Goal: Task Accomplishment & Management: Manage account settings

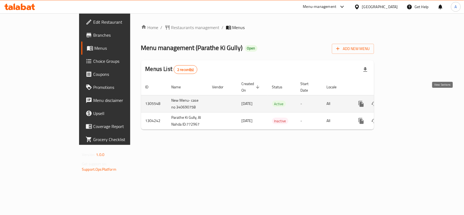
click at [404, 101] on icon "enhanced table" at bounding box center [400, 104] width 7 height 7
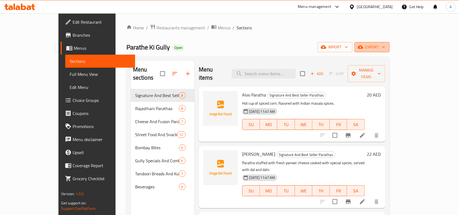
click at [390, 43] on button "export" at bounding box center [372, 47] width 35 height 10
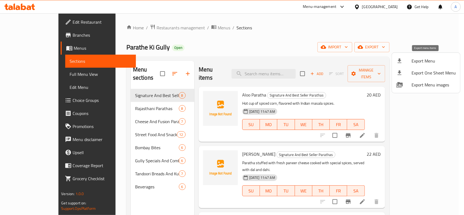
click at [420, 58] on span "Export Menu" at bounding box center [434, 61] width 44 height 7
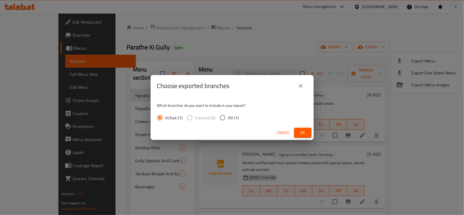
click at [295, 86] on button "close" at bounding box center [300, 85] width 13 height 13
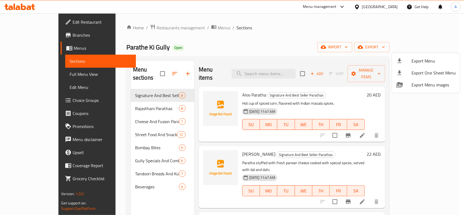
click at [406, 27] on div at bounding box center [232, 107] width 464 height 215
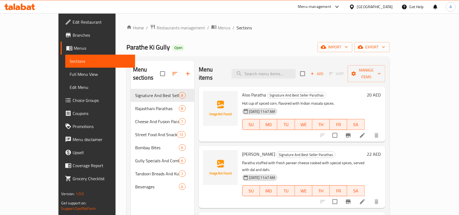
click at [382, 38] on div "Home / Restaurants management / Menus / Sections Parathe Ki Gully Open import e…" at bounding box center [258, 152] width 263 height 256
click at [386, 64] on div "Menu items Add Sort Manage items" at bounding box center [292, 74] width 187 height 26
click at [381, 69] on span "Manage items" at bounding box center [366, 74] width 29 height 14
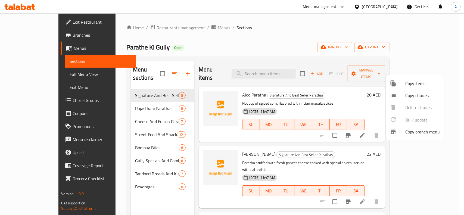
click at [300, 55] on div at bounding box center [232, 107] width 464 height 215
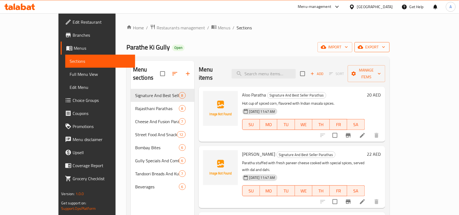
click at [387, 48] on icon "button" at bounding box center [383, 46] width 5 height 5
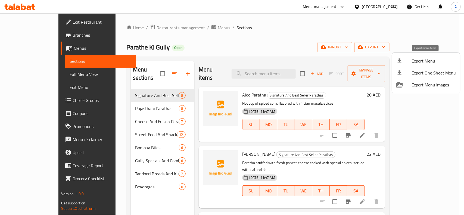
click at [426, 66] on li "Export Menu" at bounding box center [426, 61] width 68 height 12
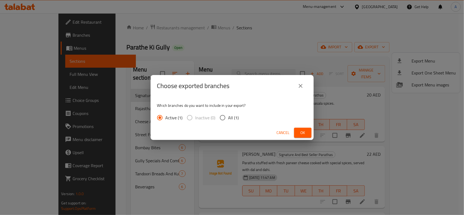
click at [214, 118] on span "Inactive (0)" at bounding box center [206, 118] width 20 height 7
click at [227, 117] on input "All (1)" at bounding box center [222, 117] width 11 height 11
radio input "true"
click at [300, 128] on button "Ok" at bounding box center [302, 133] width 17 height 10
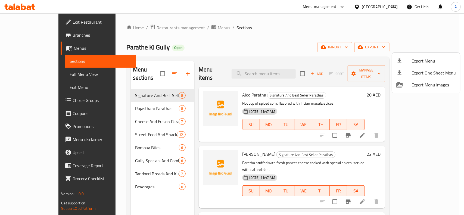
click at [58, 101] on div at bounding box center [232, 107] width 464 height 215
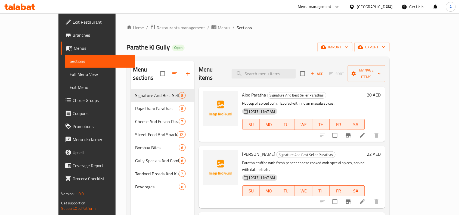
click at [73, 98] on span "Choice Groups" at bounding box center [102, 100] width 58 height 7
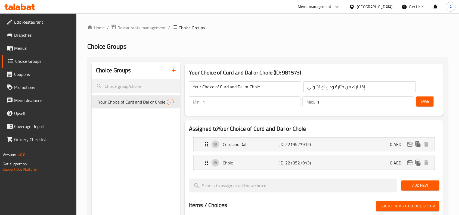
click at [38, 47] on span "Menus" at bounding box center [43, 48] width 58 height 7
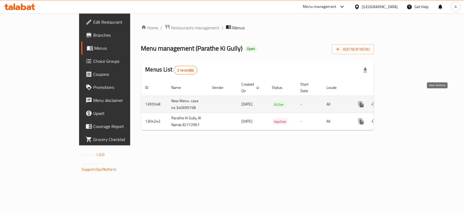
click at [404, 101] on icon "enhanced table" at bounding box center [400, 104] width 7 height 7
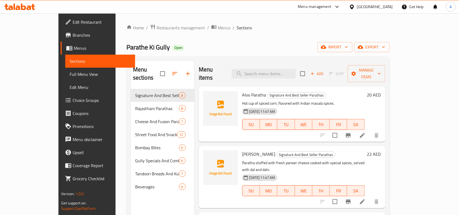
click at [326, 46] on div "Parathe Ki Gully Open import export" at bounding box center [258, 47] width 263 height 10
click at [386, 48] on span "export" at bounding box center [372, 47] width 26 height 7
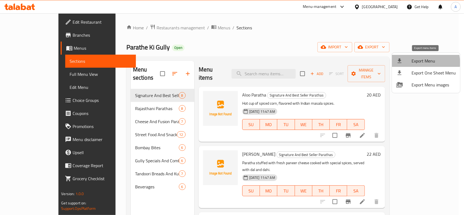
click at [421, 63] on span "Export Menu" at bounding box center [434, 61] width 44 height 7
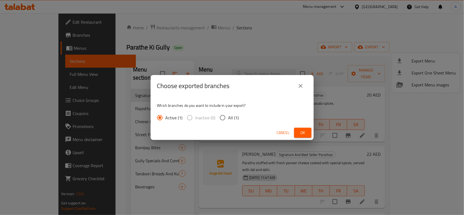
click at [224, 120] on input "All (1)" at bounding box center [222, 117] width 11 height 11
radio input "true"
click at [304, 133] on span "Ok" at bounding box center [303, 133] width 9 height 7
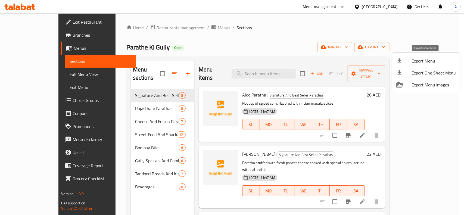
click at [444, 64] on li "Export Menu" at bounding box center [426, 61] width 68 height 12
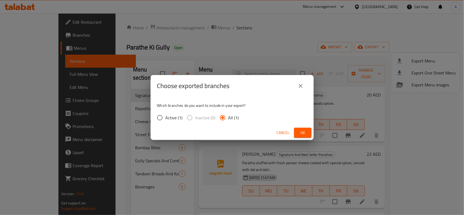
click at [310, 134] on button "Ok" at bounding box center [302, 133] width 17 height 10
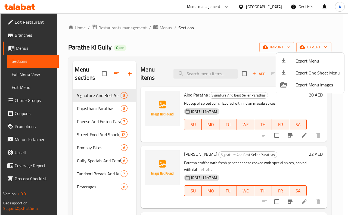
click at [205, 48] on div at bounding box center [174, 107] width 348 height 215
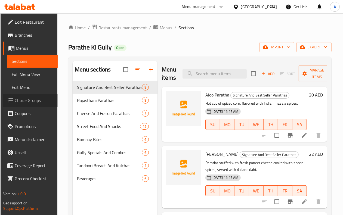
click at [39, 101] on span "Choice Groups" at bounding box center [34, 100] width 39 height 7
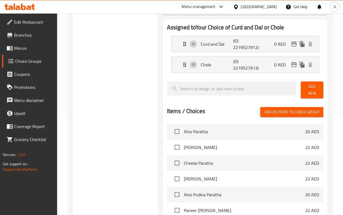
scroll to position [102, 0]
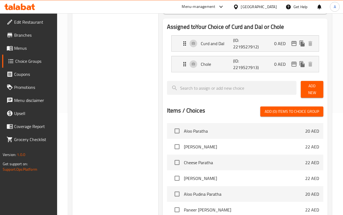
click at [32, 51] on span "Menus" at bounding box center [33, 48] width 39 height 7
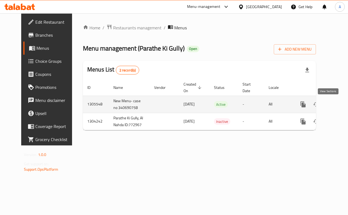
click at [339, 104] on icon "enhanced table" at bounding box center [342, 104] width 7 height 7
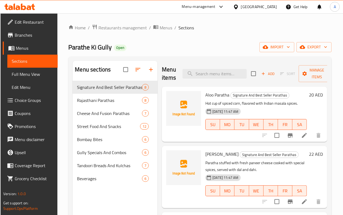
click at [32, 78] on span "Full Menu View" at bounding box center [33, 74] width 42 height 7
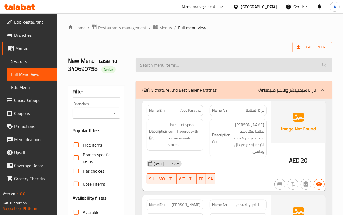
click at [210, 60] on input "search" at bounding box center [234, 65] width 196 height 14
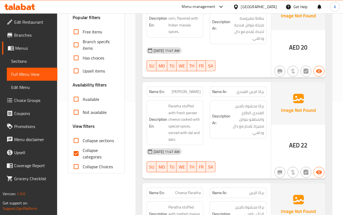
scroll to position [136, 0]
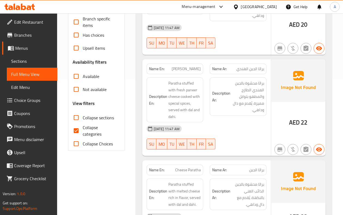
drag, startPoint x: 265, startPoint y: 63, endPoint x: 229, endPoint y: 62, distance: 35.9
click at [229, 64] on div "Name Ar: براثا الجبن الهندي" at bounding box center [238, 69] width 57 height 11
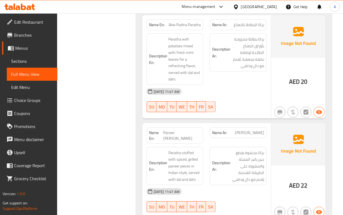
scroll to position [510, 0]
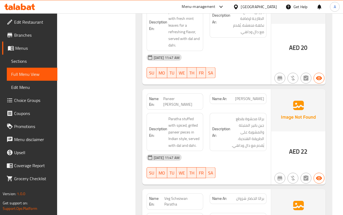
drag, startPoint x: 316, startPoint y: 137, endPoint x: 308, endPoint y: 138, distance: 7.7
click at [308, 138] on div "AED 22" at bounding box center [298, 137] width 54 height 96
drag, startPoint x: 307, startPoint y: 138, endPoint x: 301, endPoint y: 139, distance: 6.1
click at [301, 146] on span "22" at bounding box center [304, 151] width 7 height 11
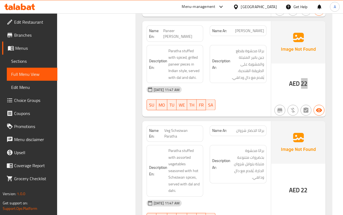
scroll to position [646, 0]
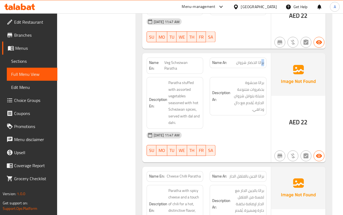
drag, startPoint x: 260, startPoint y: 46, endPoint x: 229, endPoint y: 46, distance: 31.3
click at [229, 60] on p "Name Ar: براثا الخضار شزوان" at bounding box center [238, 63] width 52 height 6
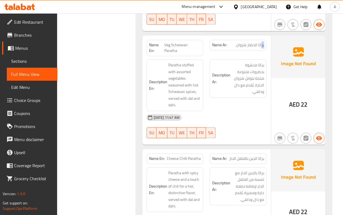
scroll to position [680, 0]
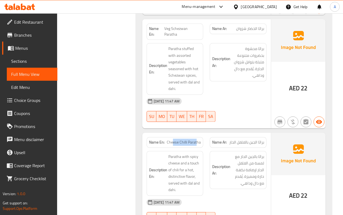
drag, startPoint x: 172, startPoint y: 127, endPoint x: 198, endPoint y: 126, distance: 25.6
click at [198, 140] on span "Cheese Chilli Paratha" at bounding box center [184, 143] width 34 height 6
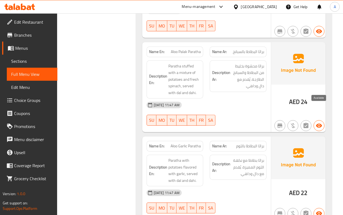
scroll to position [1034, 0]
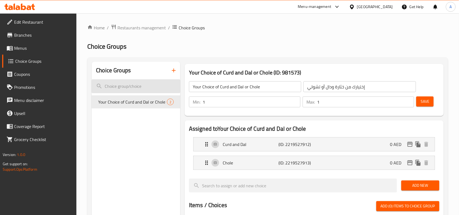
scroll to position [102, 0]
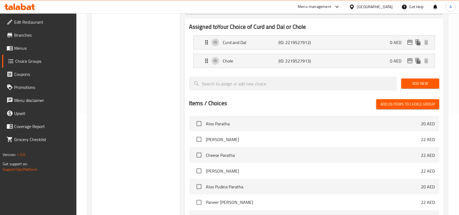
click at [39, 27] on link "Edit Restaurant" at bounding box center [39, 22] width 75 height 13
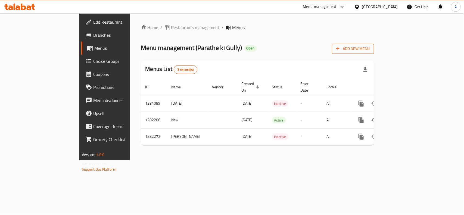
click at [370, 49] on span "Add New Menu" at bounding box center [353, 48] width 33 height 7
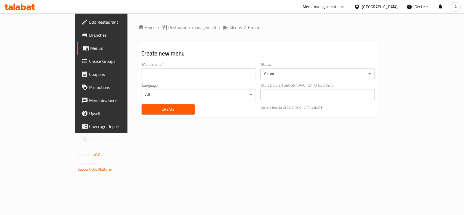
click at [215, 75] on input "text" at bounding box center [199, 73] width 115 height 11
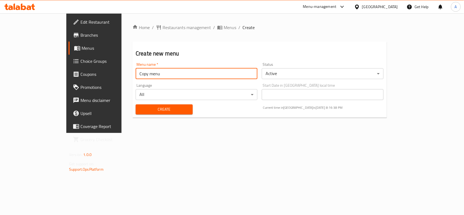
type input "Copy menu"
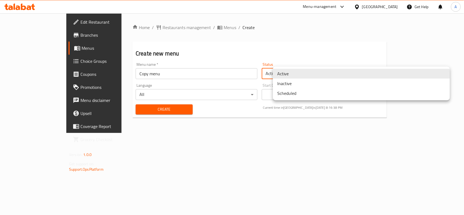
click at [346, 74] on body "​ Menu-management United Arab Emirates Get Help A Edit Restaurant Branches Menu…" at bounding box center [232, 114] width 464 height 202
click at [294, 85] on li "Inactive" at bounding box center [361, 84] width 177 height 10
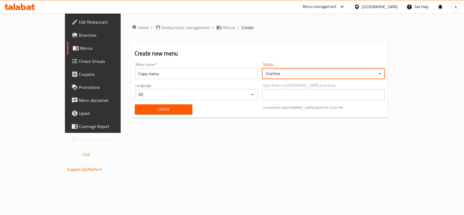
click at [158, 107] on span "Create" at bounding box center [163, 109] width 49 height 7
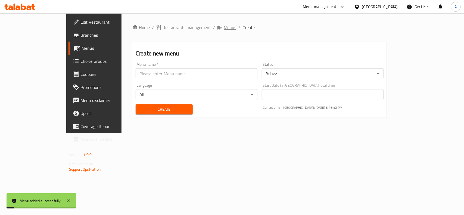
click at [224, 25] on span "Menus" at bounding box center [230, 27] width 13 height 7
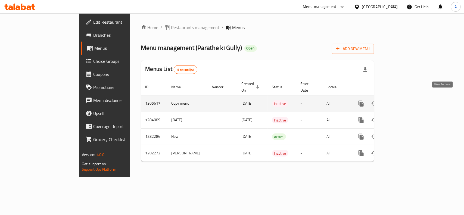
click at [404, 100] on icon "enhanced table" at bounding box center [400, 103] width 7 height 7
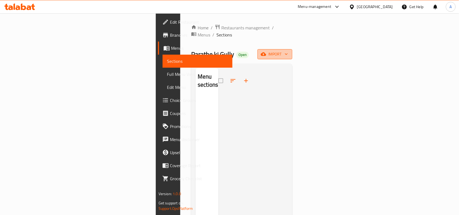
click at [288, 51] on span "import" at bounding box center [275, 54] width 26 height 7
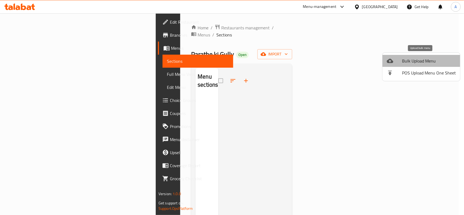
click at [428, 61] on span "Bulk Upload Menu" at bounding box center [429, 61] width 54 height 7
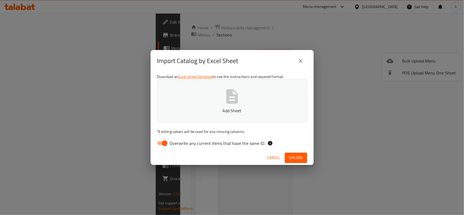
click at [270, 87] on button "Add Sheet" at bounding box center [232, 100] width 150 height 43
click at [300, 158] on span "Upload" at bounding box center [296, 158] width 14 height 7
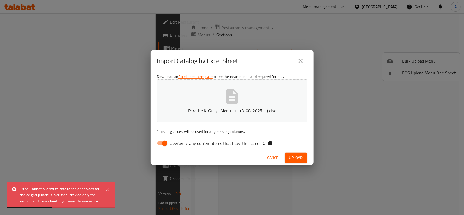
click at [304, 63] on button "close" at bounding box center [300, 60] width 13 height 13
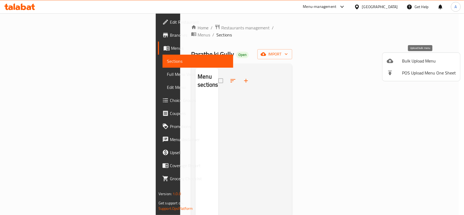
click at [407, 64] on span "Bulk Upload Menu" at bounding box center [429, 61] width 54 height 7
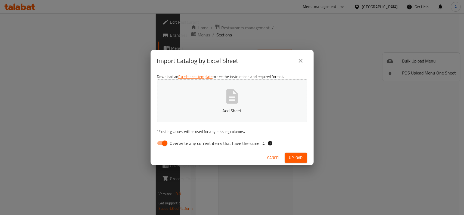
click at [227, 94] on icon "button" at bounding box center [232, 96] width 12 height 14
click at [239, 100] on icon "button" at bounding box center [232, 96] width 17 height 17
click at [223, 113] on p "Add Sheet" at bounding box center [232, 110] width 133 height 7
click at [302, 159] on span "Upload" at bounding box center [296, 158] width 14 height 7
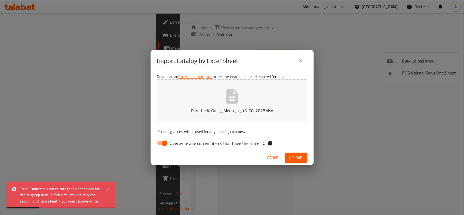
click at [201, 79] on button "Parathe Ki Gully_Menu_1_13-08-2025.xlsx" at bounding box center [232, 100] width 150 height 43
click at [165, 146] on input "Overwrite any current items that have the same ID." at bounding box center [164, 143] width 31 height 10
checkbox input "false"
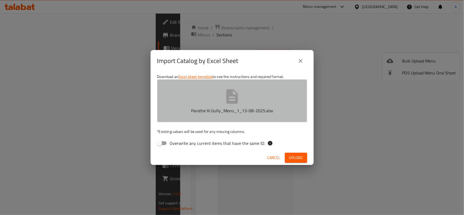
click at [208, 113] on p "Parathe Ki Gully_Menu_1_13-08-2025.xlsx" at bounding box center [232, 110] width 133 height 7
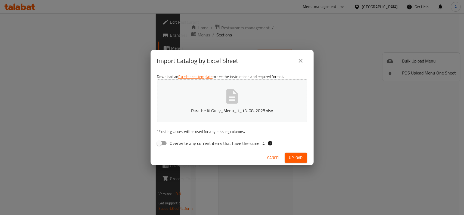
click at [157, 79] on button "Parathe Ki Gully_Menu_1_13-08-2025.xlsx" at bounding box center [232, 100] width 150 height 43
click at [305, 157] on button "Upload" at bounding box center [296, 158] width 22 height 10
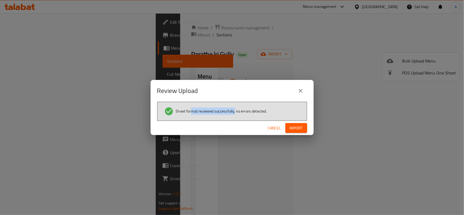
drag, startPoint x: 190, startPoint y: 112, endPoint x: 235, endPoint y: 115, distance: 44.2
click at [235, 115] on li "Sheet format reviewed successfully, no errors detected." at bounding box center [232, 112] width 136 height 10
click at [293, 130] on span "Import" at bounding box center [296, 128] width 13 height 7
click at [305, 127] on button "button" at bounding box center [298, 128] width 17 height 9
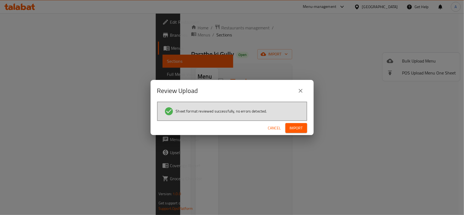
click at [305, 127] on button "Import" at bounding box center [297, 128] width 22 height 10
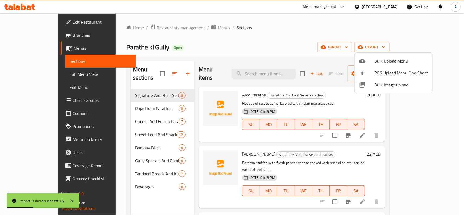
click at [303, 37] on div at bounding box center [232, 107] width 464 height 215
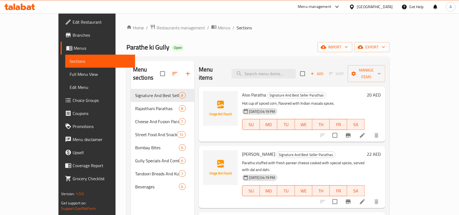
click at [70, 76] on span "Full Menu View" at bounding box center [100, 74] width 61 height 7
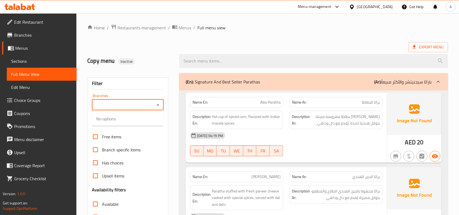
click at [114, 105] on input "Branches" at bounding box center [124, 105] width 60 height 8
click at [157, 107] on icon "Close" at bounding box center [158, 105] width 7 height 7
click at [159, 106] on icon "Open" at bounding box center [158, 105] width 7 height 7
click at [151, 107] on input "Branches" at bounding box center [124, 105] width 60 height 8
click at [154, 106] on div "Branches" at bounding box center [128, 105] width 72 height 11
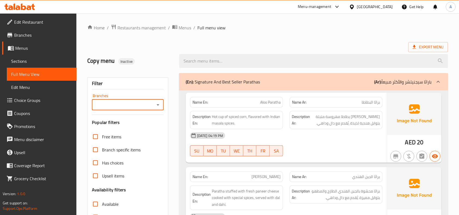
click at [153, 110] on div "Branches" at bounding box center [128, 105] width 72 height 11
click at [161, 104] on button "Open" at bounding box center [158, 105] width 8 height 8
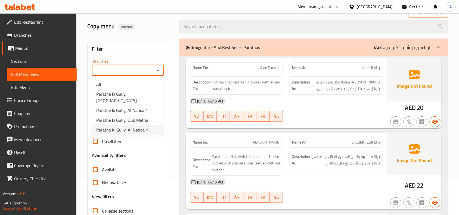
scroll to position [34, 0]
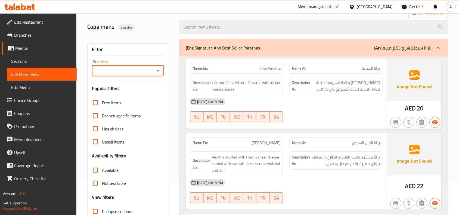
click at [129, 78] on div "Filter Branches Branches Popular filters Free items Branch specific items Has c…" at bounding box center [127, 144] width 81 height 201
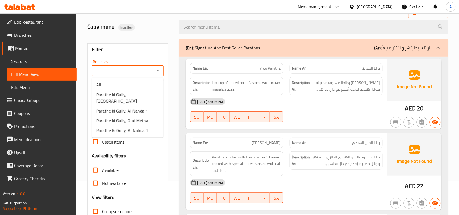
click at [140, 72] on input "Branches" at bounding box center [124, 71] width 60 height 8
click at [131, 97] on span "Parathe ki Gully, Dubai Silicon Oasis" at bounding box center [127, 97] width 63 height 13
type input "Parathe ki Gully, Dubai Silicon Oasis"
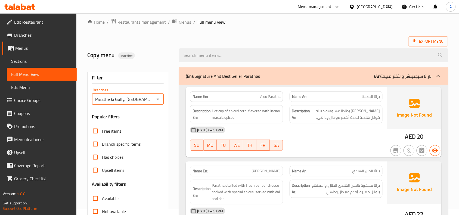
scroll to position [0, 0]
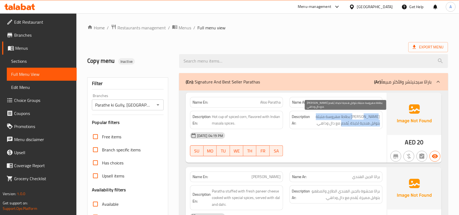
drag, startPoint x: 374, startPoint y: 117, endPoint x: 347, endPoint y: 121, distance: 26.9
click at [347, 121] on span "[PERSON_NAME] بطاطا مهروسة متبلة بتوابل هندية لذيذة. يُقدم مع دال وداهي." at bounding box center [346, 119] width 69 height 13
click at [364, 125] on span "[PERSON_NAME] بطاطا مهروسة متبلة بتوابل هندية لذيذة. يُقدم مع دال وداهي." at bounding box center [346, 119] width 69 height 13
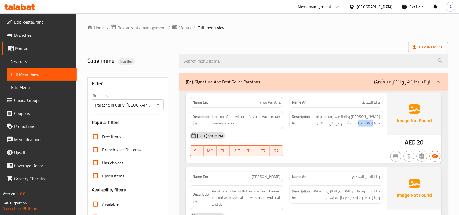
drag, startPoint x: 381, startPoint y: 126, endPoint x: 365, endPoint y: 129, distance: 16.4
click at [365, 129] on div "Description Ar: براثا محشوة بطاطا مهروسة متبلة بتوابل هندية لذيذة. يُقدم مع دال…" at bounding box center [336, 120] width 93 height 18
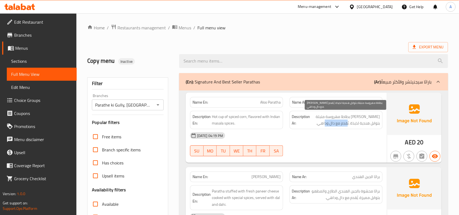
drag, startPoint x: 354, startPoint y: 125, endPoint x: 332, endPoint y: 127, distance: 21.9
click at [332, 127] on div "Description Ar: براثا محشوة بطاطا مهروسة متبلة بتوابل هندية لذيذة. يُقدم مع دال…" at bounding box center [336, 120] width 93 height 18
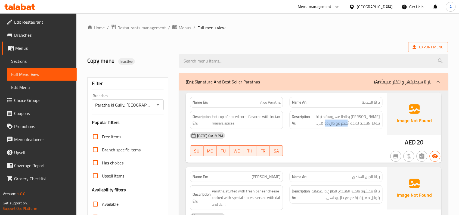
click at [286, 26] on ol "Home / Restaurants management / Menus / Full menu view" at bounding box center [267, 27] width 361 height 7
click at [369, 100] on span "براثا البطاطا" at bounding box center [371, 103] width 18 height 6
click at [366, 104] on span "براثا البطاطا" at bounding box center [371, 103] width 18 height 6
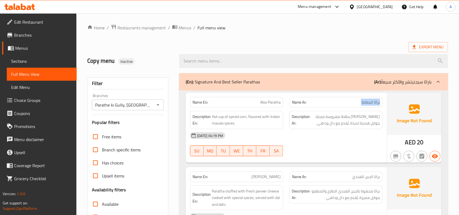
click at [380, 100] on span "براثا البطاطا" at bounding box center [371, 103] width 18 height 6
click at [266, 105] on span "Aloo Paratha" at bounding box center [270, 103] width 20 height 6
click at [378, 102] on span "براثا البطاطا" at bounding box center [371, 103] width 18 height 6
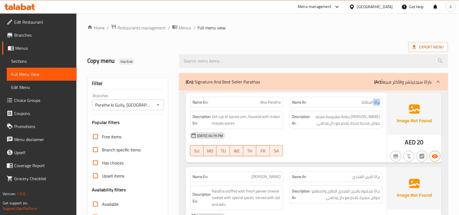
click at [378, 102] on span "براثا البطاطا" at bounding box center [371, 103] width 18 height 6
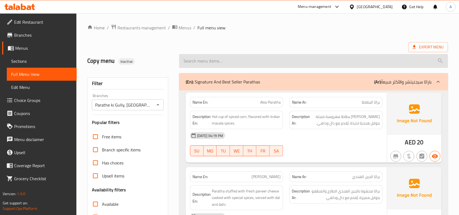
click at [301, 66] on input "search" at bounding box center [313, 61] width 269 height 14
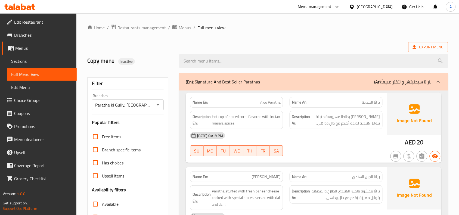
click at [267, 100] on span "Aloo Paratha" at bounding box center [270, 103] width 20 height 6
click at [260, 103] on span "Aloo Paratha" at bounding box center [270, 103] width 20 height 6
click at [276, 102] on span "Aloo Paratha" at bounding box center [270, 103] width 20 height 6
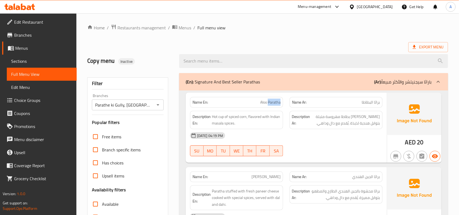
click at [276, 102] on span "Aloo Paratha" at bounding box center [270, 103] width 20 height 6
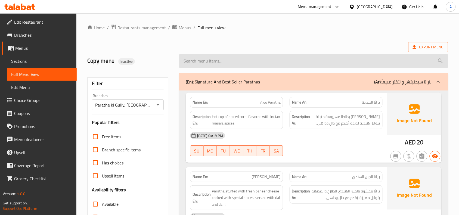
click at [305, 55] on input "search" at bounding box center [313, 61] width 269 height 14
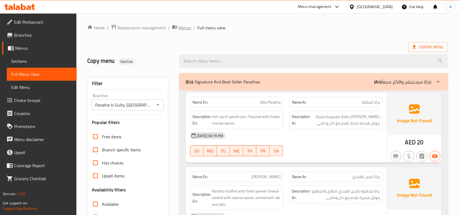
click at [182, 26] on span "Menus" at bounding box center [185, 27] width 13 height 7
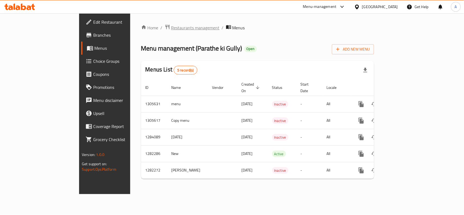
click at [171, 24] on span "Restaurants management" at bounding box center [195, 27] width 48 height 7
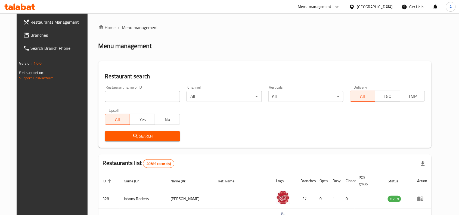
click at [163, 92] on input "search" at bounding box center [142, 96] width 75 height 11
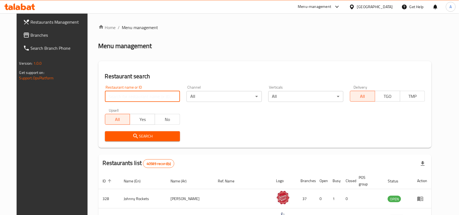
paste input "703148"
type input "703148"
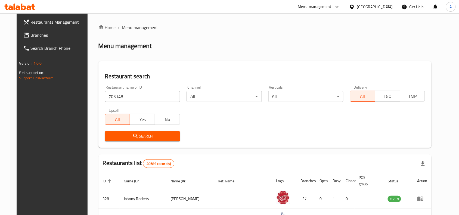
click at [143, 133] on span "Search" at bounding box center [142, 136] width 66 height 7
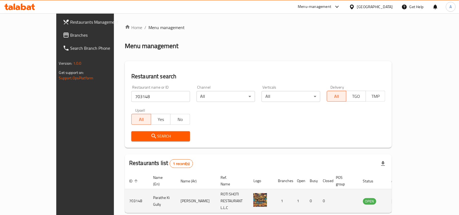
click at [398, 198] on icon "enhanced table" at bounding box center [395, 201] width 7 height 7
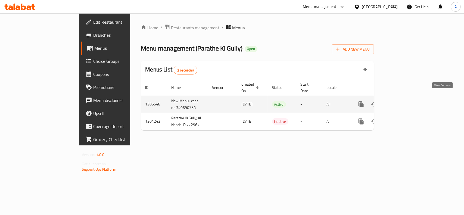
click at [404, 101] on icon "enhanced table" at bounding box center [400, 104] width 7 height 7
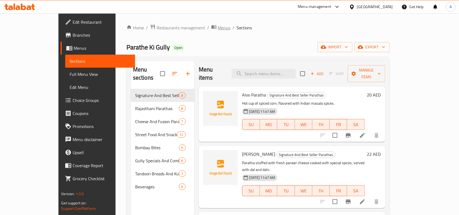
click at [218, 27] on span "Menus" at bounding box center [224, 27] width 13 height 7
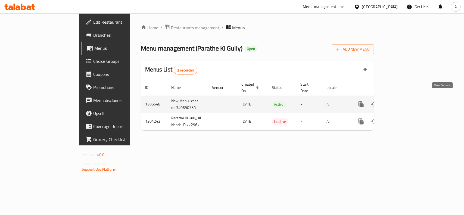
click at [404, 101] on icon "enhanced table" at bounding box center [400, 104] width 7 height 7
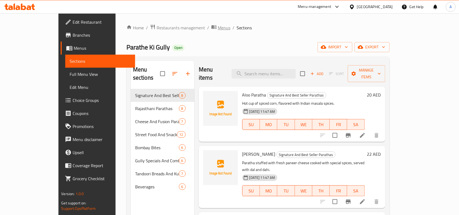
click at [218, 30] on span "Menus" at bounding box center [224, 27] width 13 height 7
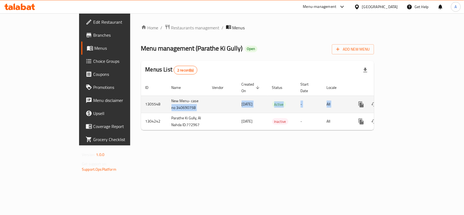
drag, startPoint x: 129, startPoint y: 101, endPoint x: 392, endPoint y: 94, distance: 263.2
click at [392, 96] on tr "1305548 New Menu- case no 340690758 13/08/2025 Active - All" at bounding box center [276, 104] width 270 height 17
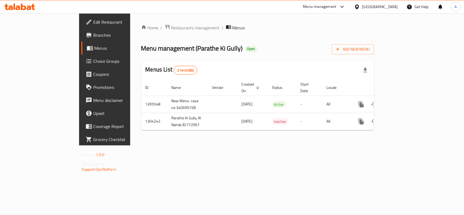
click at [302, 146] on div "Home / Restaurants management / Menus Menu management ( Parathe Ki Gully ) Open…" at bounding box center [257, 79] width 255 height 132
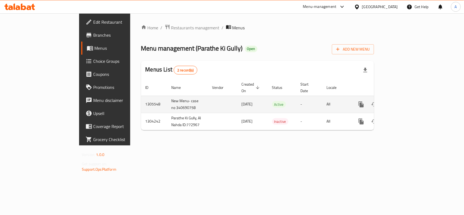
click at [141, 96] on td "1305548" at bounding box center [154, 104] width 26 height 17
click at [141, 98] on td "1305548" at bounding box center [154, 104] width 26 height 17
drag, startPoint x: 93, startPoint y: 97, endPoint x: 449, endPoint y: 91, distance: 356.5
click at [412, 96] on tr "1305548 New Menu- case no 340690758 13/08/2025 Active - All" at bounding box center [276, 104] width 270 height 17
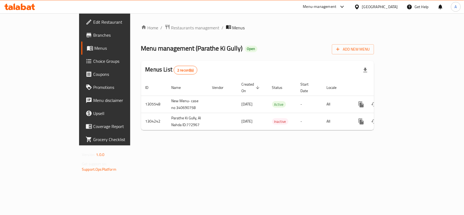
click at [355, 46] on div "Menu management ( Parathe Ki Gully ) Open Add New Menu" at bounding box center [257, 48] width 233 height 12
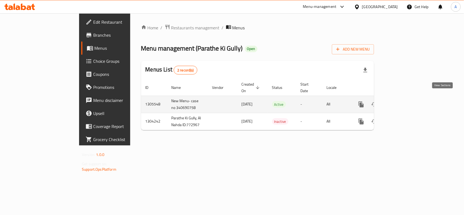
click at [407, 98] on link "enhanced table" at bounding box center [400, 104] width 13 height 13
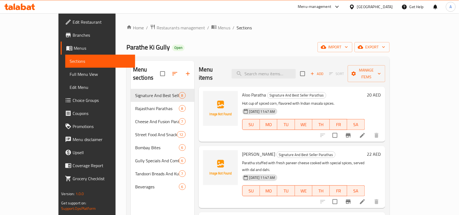
click at [242, 91] on span "Aloo Paratha" at bounding box center [254, 95] width 24 height 8
click at [274, 26] on ol "Home / Restaurants management / Menus / Sections" at bounding box center [258, 27] width 263 height 7
click at [218, 26] on span "Menus" at bounding box center [224, 27] width 13 height 7
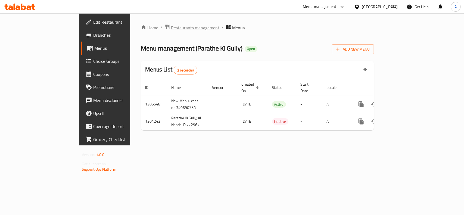
click at [171, 26] on span "Restaurants management" at bounding box center [195, 27] width 48 height 7
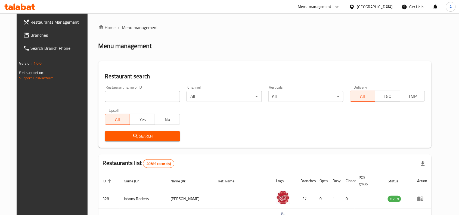
click at [185, 98] on body "​ Menu-management United Arab Emirates Get Help A Restaurants Management Branch…" at bounding box center [229, 114] width 459 height 202
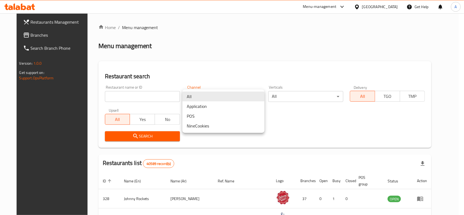
click at [171, 95] on div at bounding box center [232, 107] width 464 height 215
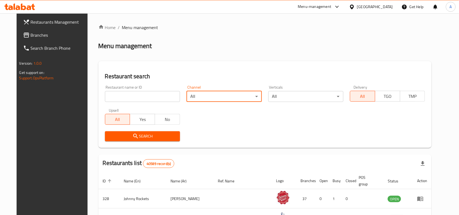
click at [171, 95] on div "All Application POS NineCookies" at bounding box center [229, 107] width 459 height 215
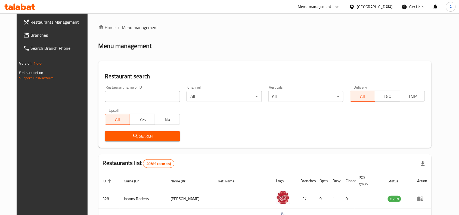
click at [171, 94] on input "search" at bounding box center [142, 96] width 75 height 11
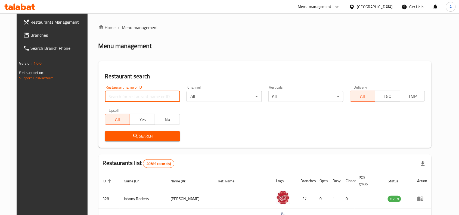
paste input "694738"
type input "694738"
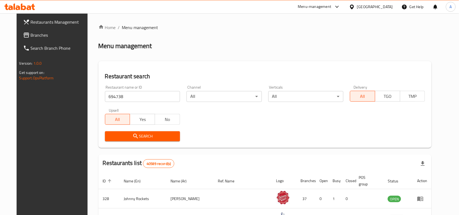
click at [158, 138] on span "Search" at bounding box center [142, 136] width 66 height 7
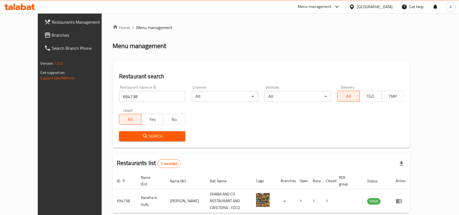
scroll to position [17, 0]
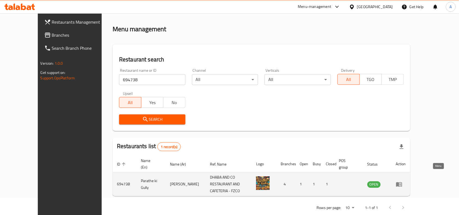
click at [402, 182] on icon "enhanced table" at bounding box center [399, 184] width 6 height 5
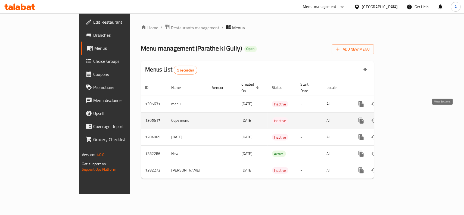
click at [404, 118] on icon "enhanced table" at bounding box center [400, 121] width 7 height 7
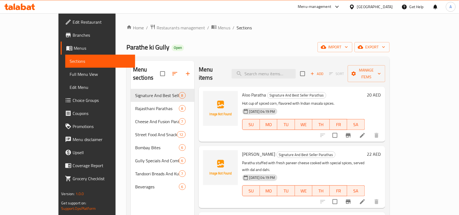
click at [73, 97] on span "Choice Groups" at bounding box center [102, 100] width 58 height 7
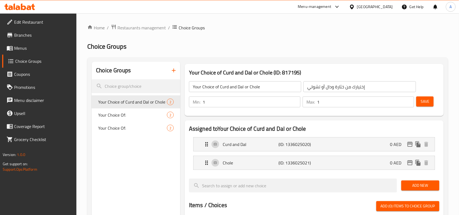
drag, startPoint x: 40, startPoint y: 50, endPoint x: 45, endPoint y: 50, distance: 5.4
click at [40, 50] on span "Menus" at bounding box center [43, 48] width 58 height 7
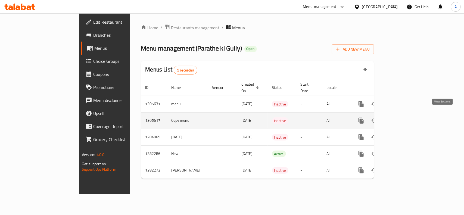
click at [403, 118] on icon "enhanced table" at bounding box center [400, 120] width 5 height 5
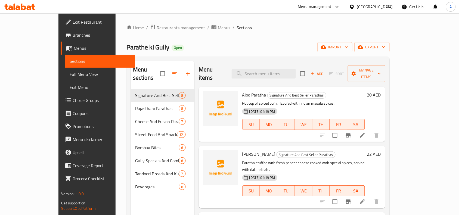
click at [242, 91] on span "Aloo Paratha" at bounding box center [254, 95] width 24 height 8
click at [263, 36] on div "Home / Restaurants management / Menus / Sections Parathe ki Gully Open import e…" at bounding box center [258, 152] width 263 height 256
click at [383, 134] on div at bounding box center [349, 135] width 67 height 13
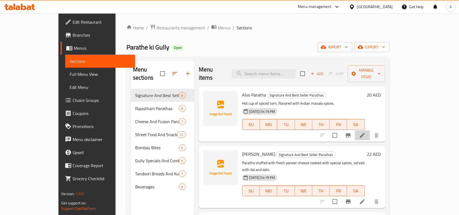
click at [370, 131] on li at bounding box center [362, 136] width 15 height 10
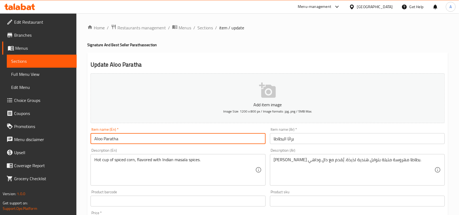
click at [104, 138] on input "Aloo Paratha" at bounding box center [178, 138] width 175 height 11
type input "Aloo potato Paratha"
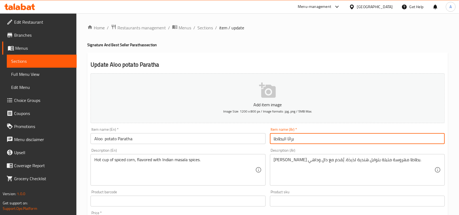
click at [306, 141] on input "براثا البطاطا" at bounding box center [357, 138] width 175 height 11
click at [443, 139] on input "براثا البطاطا" at bounding box center [357, 138] width 175 height 11
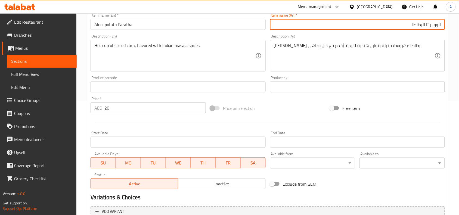
scroll to position [168, 0]
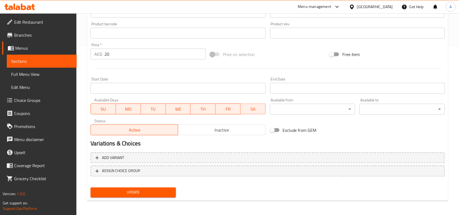
type input "الوو براثا البطاطا"
click at [170, 199] on div "Update" at bounding box center [133, 193] width 90 height 14
click at [173, 194] on button "Update" at bounding box center [133, 193] width 85 height 10
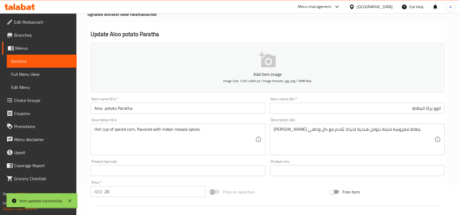
scroll to position [0, 0]
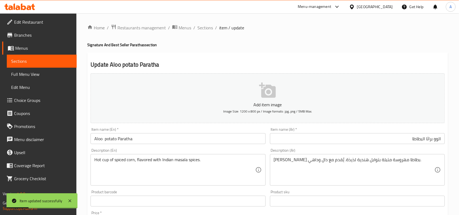
click at [211, 35] on div "Home / Restaurants management / Menus / Sections / item / update Signature And …" at bounding box center [267, 198] width 361 height 349
click at [212, 30] on ol "Home / Restaurants management / Menus / Sections / item / update" at bounding box center [267, 27] width 361 height 7
click at [207, 26] on span "Sections" at bounding box center [206, 27] width 16 height 7
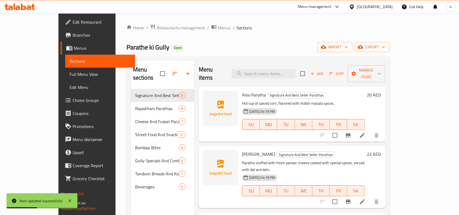
click at [334, 46] on div "Parathe ki Gully Open import export" at bounding box center [258, 47] width 263 height 10
click at [366, 199] on icon at bounding box center [362, 202] width 7 height 7
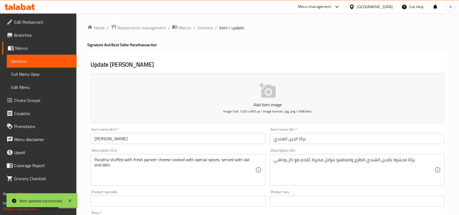
click at [336, 128] on div "Item name (Ar)   * براثا الجبن الهندي Item name (Ar) *" at bounding box center [357, 136] width 175 height 17
click at [335, 135] on input "براثا الجبن الهندي" at bounding box center [357, 138] width 175 height 11
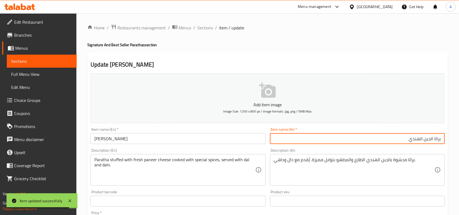
click at [425, 140] on input "براثا الجبن الهندي" at bounding box center [357, 138] width 175 height 11
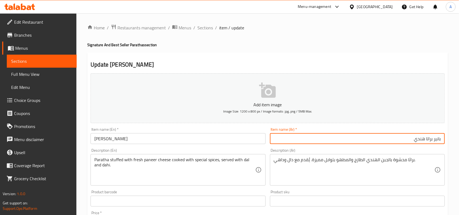
type input "بانير براتا هندي"
click at [93, 141] on input "[PERSON_NAME]" at bounding box center [178, 138] width 175 height 11
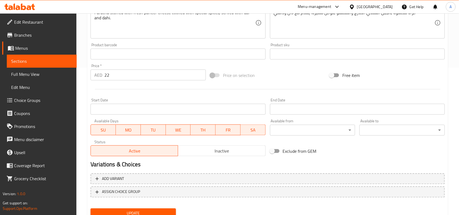
scroll to position [168, 0]
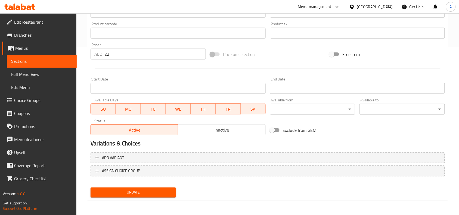
type input "Indian Paneer Paratha"
click at [140, 186] on div "Update" at bounding box center [133, 193] width 90 height 14
click at [144, 188] on button "Update" at bounding box center [133, 193] width 85 height 10
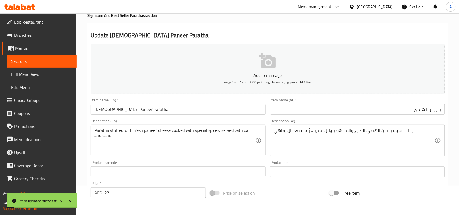
scroll to position [0, 0]
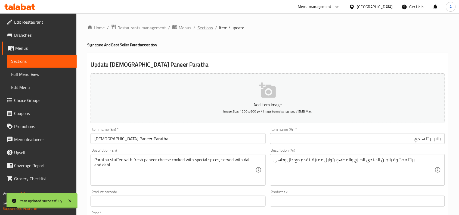
click at [206, 30] on span "Sections" at bounding box center [206, 27] width 16 height 7
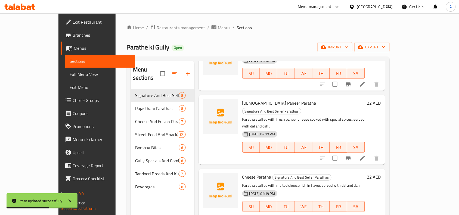
scroll to position [68, 0]
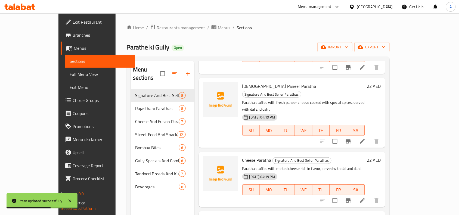
click at [370, 196] on li at bounding box center [362, 201] width 15 height 10
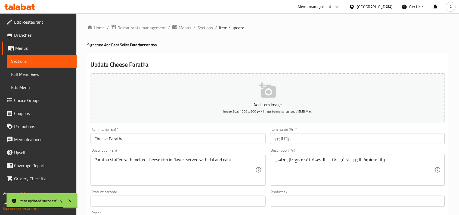
click at [200, 27] on span "Sections" at bounding box center [206, 27] width 16 height 7
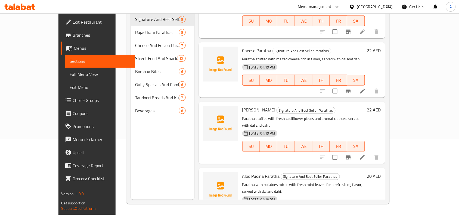
scroll to position [102, 0]
click at [370, 152] on li at bounding box center [362, 157] width 15 height 10
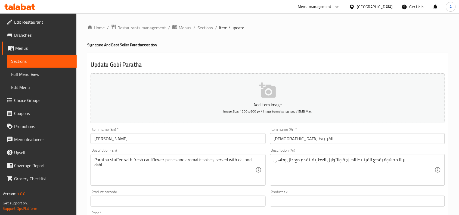
click at [326, 144] on div "Item name (Ar)   * براثا القرنبيط Item name (Ar) *" at bounding box center [357, 135] width 179 height 21
click at [329, 137] on input "[DEMOGRAPHIC_DATA] القرنبيط" at bounding box center [357, 138] width 175 height 11
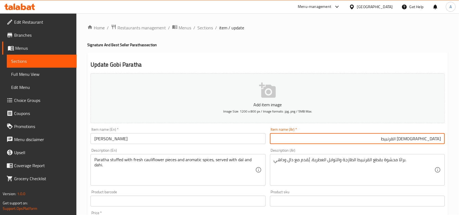
click at [402, 141] on input "[DEMOGRAPHIC_DATA] القرنبيط" at bounding box center [357, 138] width 175 height 11
click at [425, 139] on input "[DEMOGRAPHIC_DATA] القرنبيط" at bounding box center [357, 138] width 175 height 11
type input "براثا جوبي"
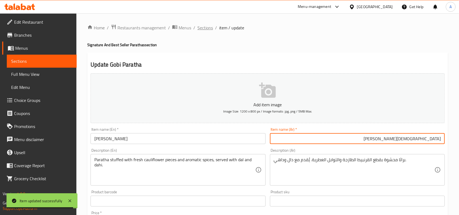
click at [211, 29] on span "Sections" at bounding box center [206, 27] width 16 height 7
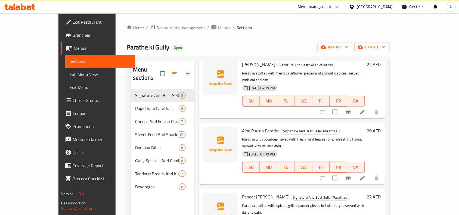
scroll to position [224, 0]
click at [366, 174] on icon at bounding box center [362, 177] width 7 height 7
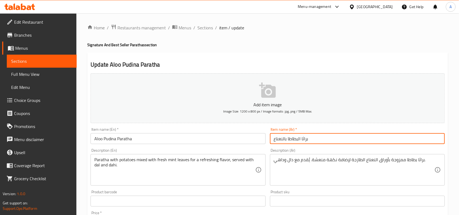
click at [311, 141] on input "براثا البطاطا بالنعناع" at bounding box center [357, 138] width 175 height 11
click at [419, 146] on div "Item name (Ar)   * براثا البطاطا بالنعناع Item name (Ar) *" at bounding box center [357, 135] width 179 height 21
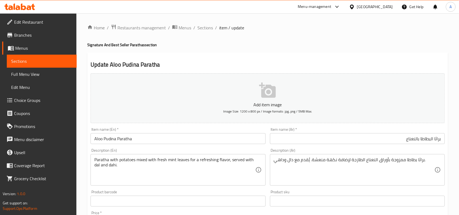
click at [434, 138] on input "براثا البطاطا بالنعناع" at bounding box center [357, 138] width 175 height 11
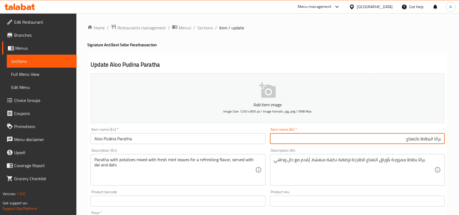
click at [434, 138] on input "براثا البطاطا بالنعناع" at bounding box center [357, 138] width 175 height 11
type input "الوو براثا بودينا"
click at [383, 41] on div "Home / Restaurants management / Menus / Sections / item / update Signature And …" at bounding box center [267, 198] width 361 height 349
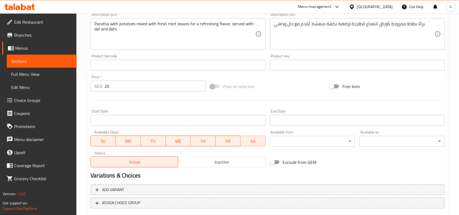
scroll to position [168, 0]
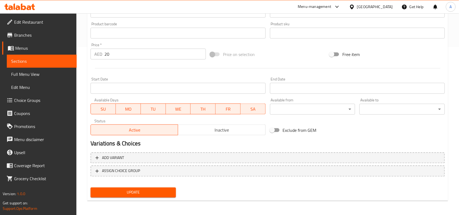
click at [169, 186] on div "Update" at bounding box center [133, 193] width 90 height 14
click at [154, 190] on span "Update" at bounding box center [133, 192] width 77 height 7
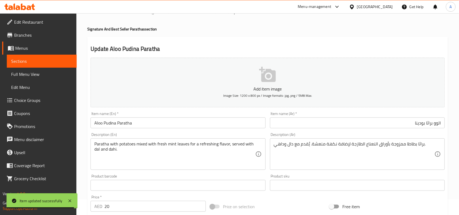
scroll to position [0, 0]
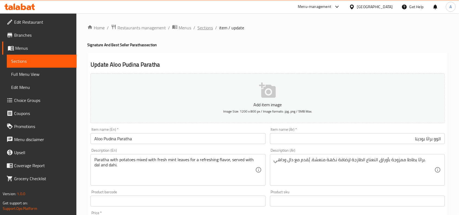
click at [202, 29] on span "Sections" at bounding box center [206, 27] width 16 height 7
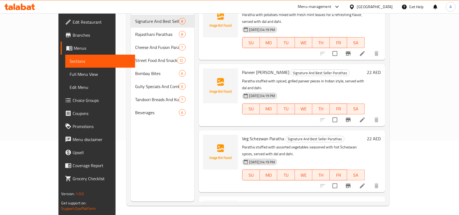
scroll to position [76, 0]
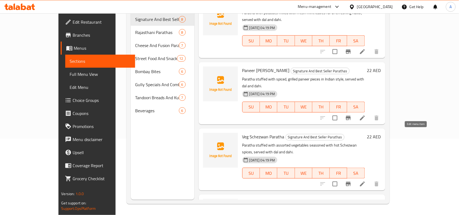
click at [366, 181] on icon at bounding box center [362, 184] width 7 height 7
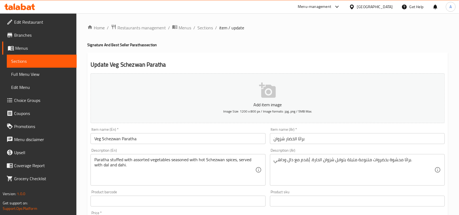
click at [324, 136] on input "براثا الخضار شزوان" at bounding box center [357, 138] width 175 height 11
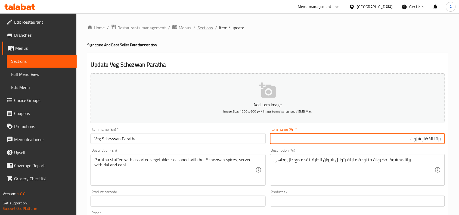
click at [205, 31] on span "Sections" at bounding box center [206, 27] width 16 height 7
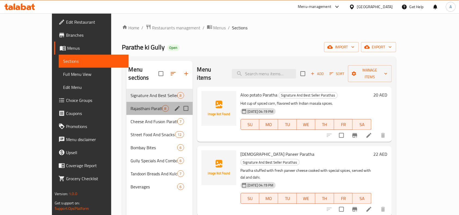
click at [131, 105] on span "Rajasthani Parathas" at bounding box center [146, 108] width 31 height 7
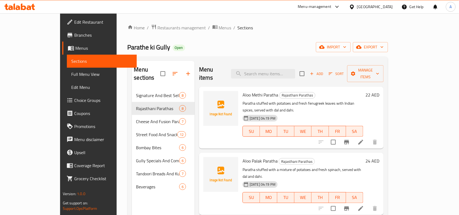
click at [330, 27] on ol "Home / Restaurants management / Menus / Sections" at bounding box center [258, 27] width 261 height 7
click at [252, 44] on div "Parathe ki Gully Open import export" at bounding box center [258, 47] width 261 height 10
click at [369, 137] on li at bounding box center [360, 142] width 15 height 10
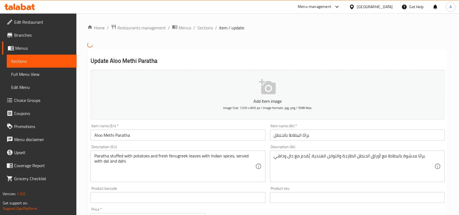
click at [325, 134] on input "براثا البطاطا بالحنظل" at bounding box center [357, 135] width 175 height 11
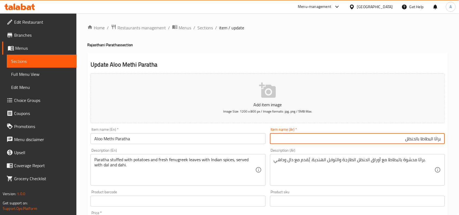
click at [186, 134] on input "Aloo Methi Paratha" at bounding box center [178, 138] width 175 height 11
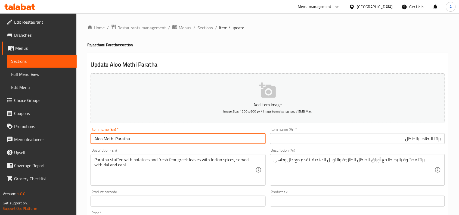
click at [186, 134] on input "Aloo Methi Paratha" at bounding box center [178, 138] width 175 height 11
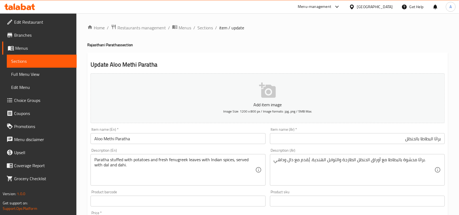
click at [408, 137] on input "براثا البطاطا بالحنظل" at bounding box center [357, 138] width 175 height 11
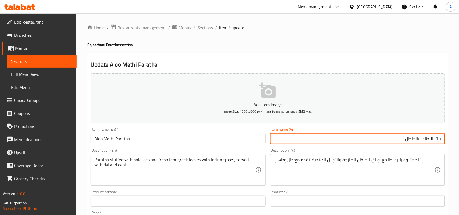
click at [408, 137] on input "براثا البطاطا بالحنظل" at bounding box center [357, 138] width 175 height 11
paste input "لو ميثي باراثا"
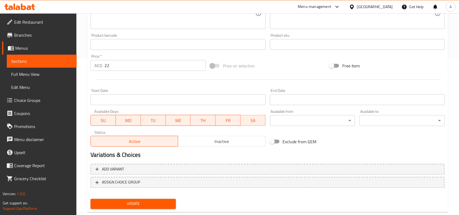
scroll to position [168, 0]
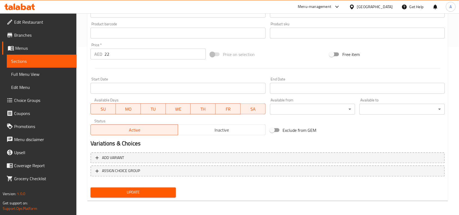
type input "ألو ميثي باراثا"
drag, startPoint x: 132, startPoint y: 196, endPoint x: 140, endPoint y: 195, distance: 7.1
click at [134, 196] on button "Update" at bounding box center [133, 193] width 85 height 10
click at [161, 190] on span "Update" at bounding box center [133, 192] width 77 height 7
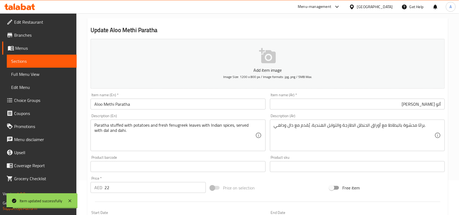
scroll to position [0, 0]
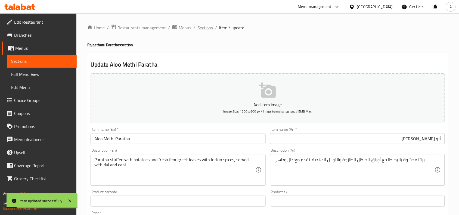
click at [211, 26] on span "Sections" at bounding box center [206, 27] width 16 height 7
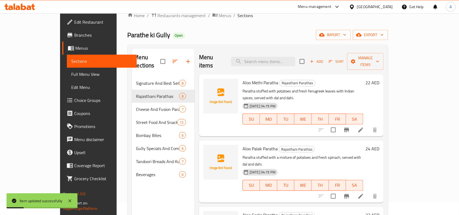
scroll to position [34, 0]
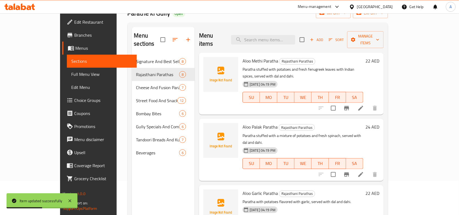
click at [363, 172] on icon at bounding box center [361, 174] width 5 height 5
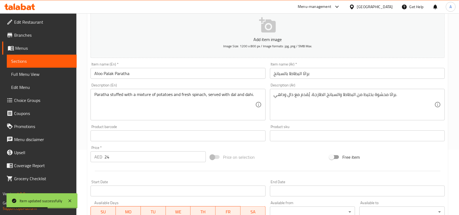
scroll to position [68, 0]
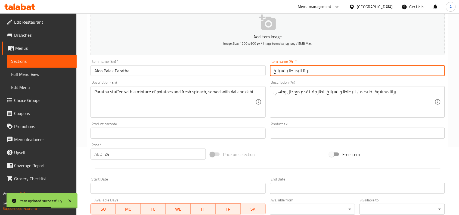
click at [307, 69] on input "براثا البطاطا بالسبانخ" at bounding box center [357, 70] width 175 height 11
click at [315, 70] on input "براثا البطاطا بالسبانخ" at bounding box center [357, 70] width 175 height 11
click at [180, 66] on input "Aloo Palak Paratha" at bounding box center [178, 70] width 175 height 11
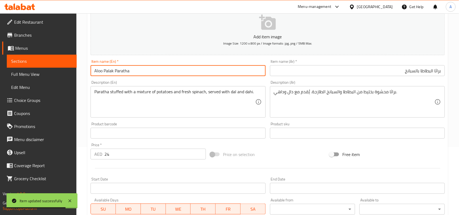
click at [180, 66] on input "Aloo Palak Paratha" at bounding box center [178, 70] width 175 height 11
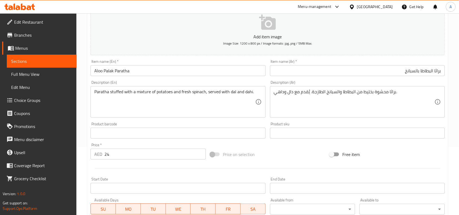
click at [362, 66] on input "براثا البطاطا بالسبانخ" at bounding box center [357, 70] width 175 height 11
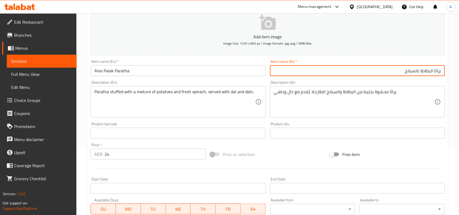
click at [362, 66] on input "براثا البطاطا بالسبانخ" at bounding box center [357, 70] width 175 height 11
paste input "لو بالاك باراثا"
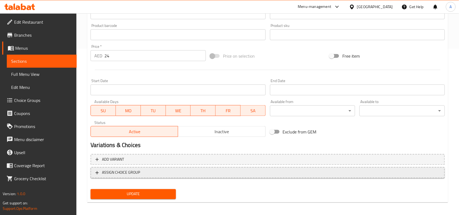
scroll to position [168, 0]
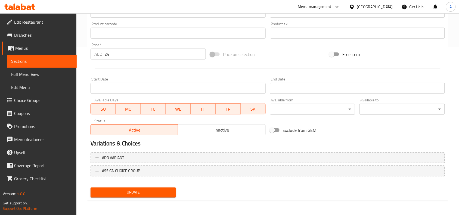
type input "ألو بالاك باراثا"
click at [151, 190] on span "Update" at bounding box center [133, 192] width 77 height 7
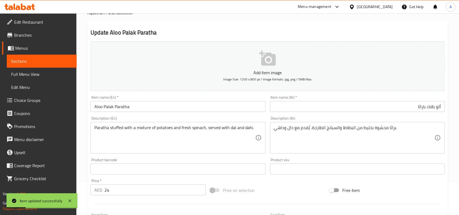
scroll to position [0, 0]
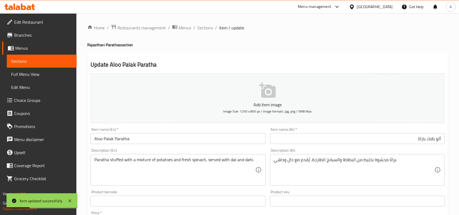
click at [206, 26] on span "Sections" at bounding box center [206, 27] width 16 height 7
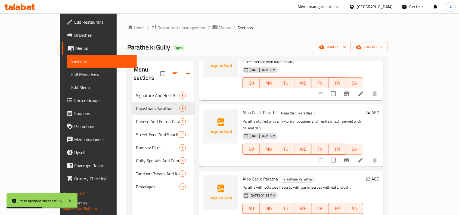
scroll to position [102, 0]
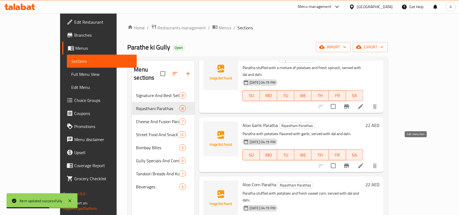
click at [364, 163] on icon at bounding box center [361, 166] width 7 height 7
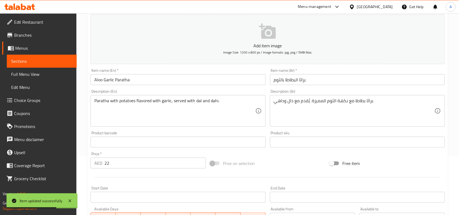
scroll to position [68, 0]
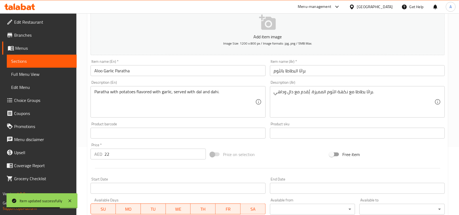
click at [210, 77] on div "Item name (En)   * Aloo Garlic Paratha Item name (En) *" at bounding box center [177, 67] width 179 height 21
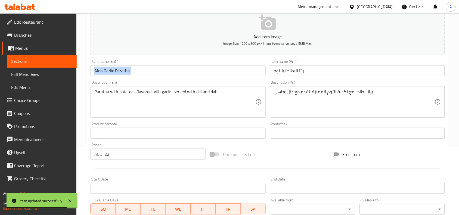
click at [219, 68] on input "Aloo Garlic Paratha" at bounding box center [178, 70] width 175 height 11
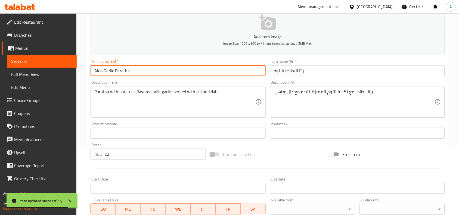
click at [219, 68] on input "Aloo Garlic Paratha" at bounding box center [178, 70] width 175 height 11
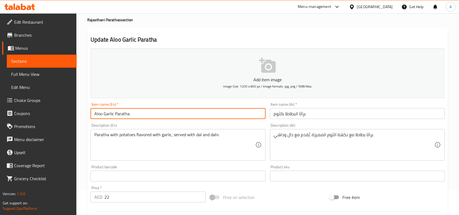
scroll to position [0, 0]
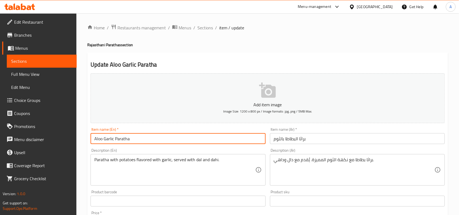
click at [191, 26] on ol "Home / Restaurants management / Menus / Sections / item / update" at bounding box center [267, 27] width 361 height 7
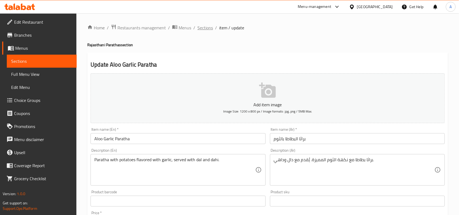
click at [200, 25] on span "Sections" at bounding box center [206, 27] width 16 height 7
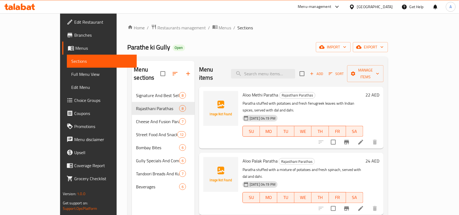
click at [252, 38] on div "Home / Restaurants management / Menus / Sections Parathe ki Gully Open import e…" at bounding box center [258, 152] width 261 height 256
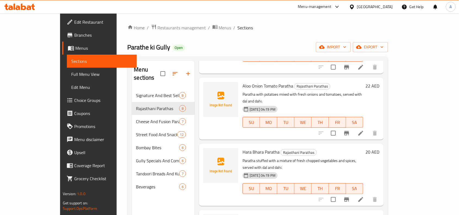
scroll to position [273, 0]
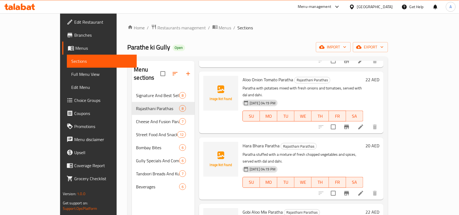
click at [369, 189] on li at bounding box center [360, 194] width 15 height 10
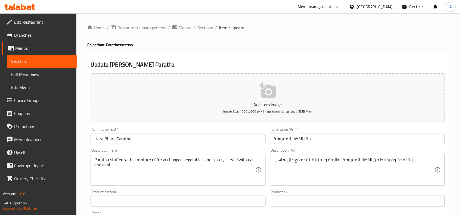
click at [303, 141] on input "براثا الخضار المفرومة" at bounding box center [357, 138] width 175 height 11
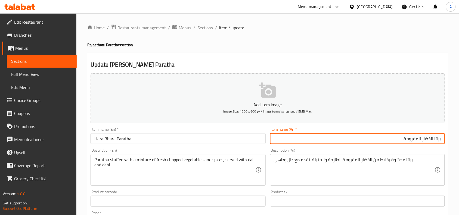
click at [131, 146] on div "Description (En) Paratha stuffed with a mixture of fresh chopped vegetables and…" at bounding box center [177, 167] width 179 height 42
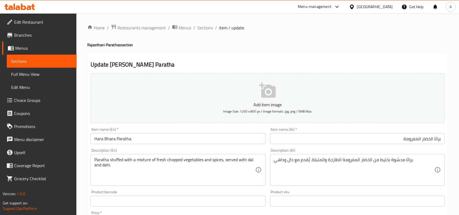
click at [131, 142] on input "Hara Bhara Paratha" at bounding box center [178, 138] width 175 height 11
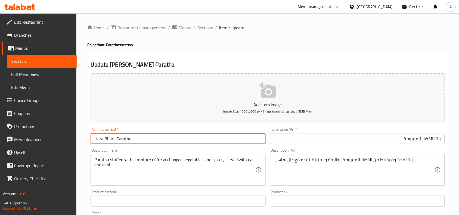
click at [131, 142] on input "Hara Bhara Paratha" at bounding box center [178, 138] width 175 height 11
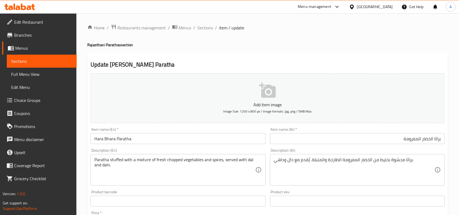
click at [385, 137] on input "براثا الخضار المفرومة" at bounding box center [357, 138] width 175 height 11
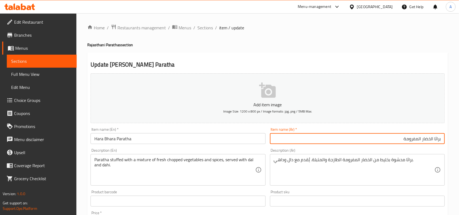
click at [385, 137] on input "براثا الخضار المفرومة" at bounding box center [357, 138] width 175 height 11
paste input "هارا بهارا باراثا"
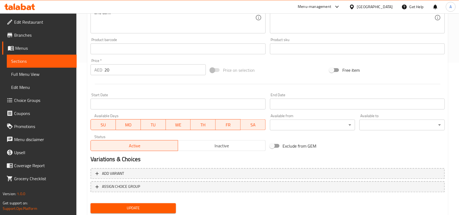
scroll to position [168, 0]
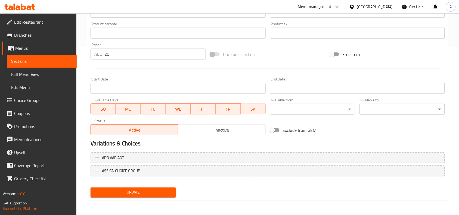
type input "هارا بهارا باراثا"
click at [145, 191] on span "Update" at bounding box center [133, 192] width 77 height 7
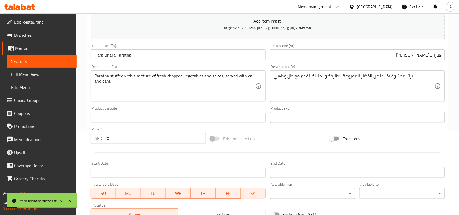
scroll to position [0, 0]
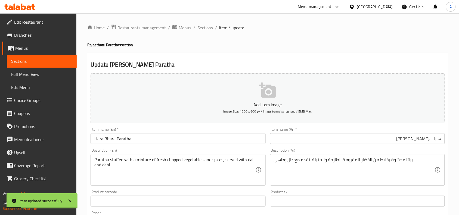
drag, startPoint x: 202, startPoint y: 26, endPoint x: 228, endPoint y: 18, distance: 26.7
click at [202, 26] on span "Sections" at bounding box center [206, 27] width 16 height 7
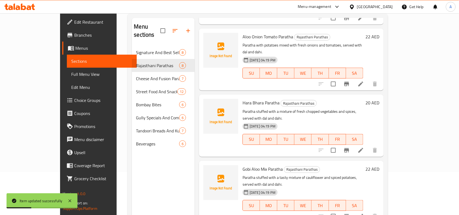
scroll to position [68, 0]
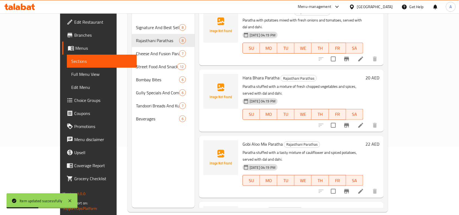
click at [364, 188] on icon at bounding box center [361, 191] width 7 height 7
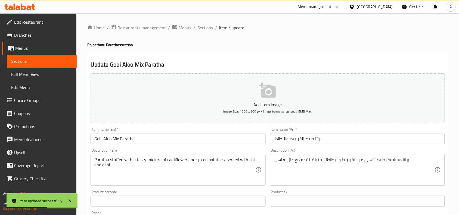
click at [332, 136] on input "براثا خليط القرنبيط والبطاطا" at bounding box center [357, 138] width 175 height 11
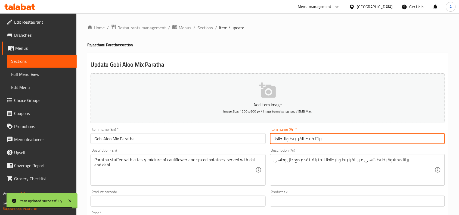
click at [303, 141] on input "براثا خليط القرنبيط والبطاطا" at bounding box center [357, 138] width 175 height 11
paste input "راثا جوبي ألو ميكس"
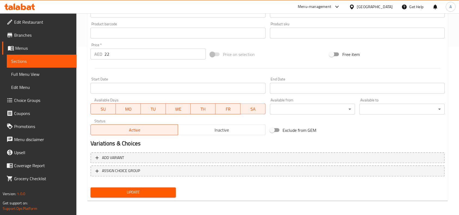
type input "باراثا جوبي ألو ميكس"
click at [174, 194] on button "Update" at bounding box center [133, 193] width 85 height 10
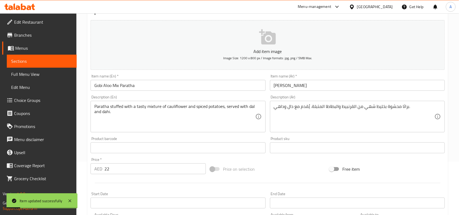
scroll to position [0, 0]
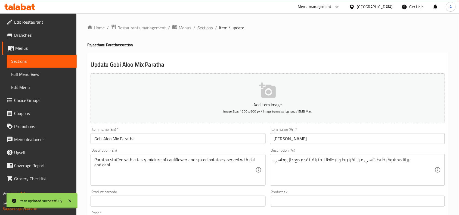
click at [209, 31] on span "Sections" at bounding box center [206, 27] width 16 height 7
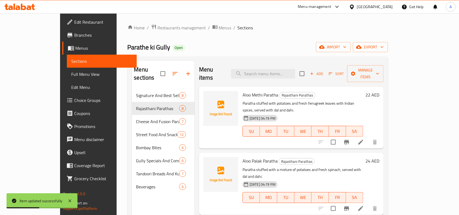
scroll to position [76, 0]
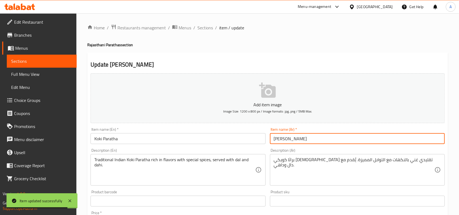
click at [327, 143] on input "[PERSON_NAME]" at bounding box center [357, 138] width 175 height 11
paste input "كوكي باراثا"
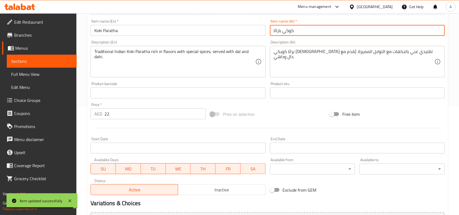
scroll to position [168, 0]
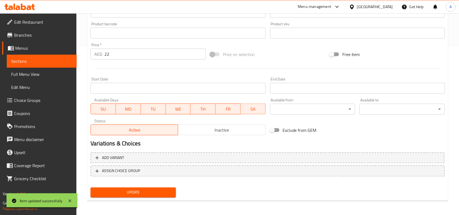
type input "كوكي باراثا"
click at [159, 196] on button "Update" at bounding box center [133, 193] width 85 height 10
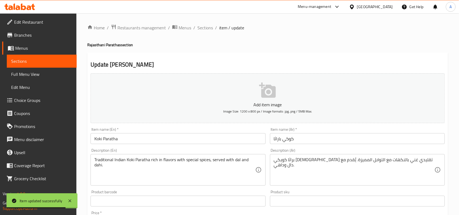
click at [208, 22] on div "Home / Restaurants management / Menus / Sections / item / update Rajasthani Par…" at bounding box center [267, 198] width 383 height 371
click at [210, 27] on span "Sections" at bounding box center [206, 27] width 16 height 7
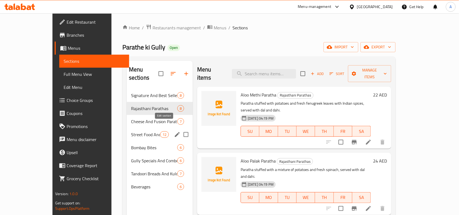
click at [174, 131] on icon "edit" at bounding box center [177, 134] width 7 height 7
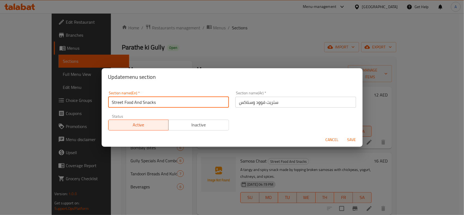
click at [181, 103] on input "Street Food And Snacks" at bounding box center [168, 102] width 121 height 11
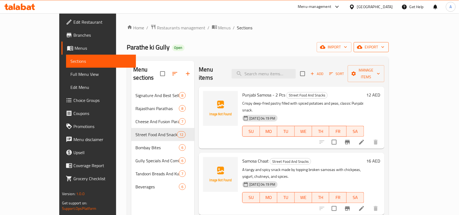
click at [385, 45] on span "export" at bounding box center [371, 47] width 26 height 7
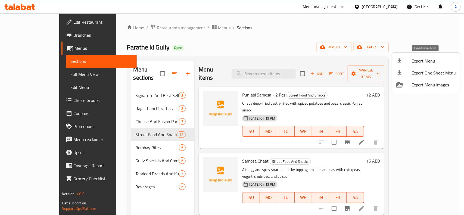
click at [418, 60] on span "Export Menu" at bounding box center [434, 61] width 44 height 7
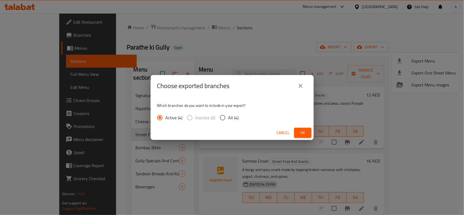
click at [232, 116] on span "All (4)" at bounding box center [234, 118] width 11 height 7
click at [229, 116] on input "All (4)" at bounding box center [222, 117] width 11 height 11
radio input "true"
click at [296, 131] on button "Ok" at bounding box center [302, 133] width 17 height 10
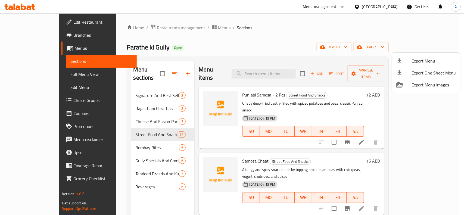
click at [181, 28] on div at bounding box center [232, 107] width 464 height 215
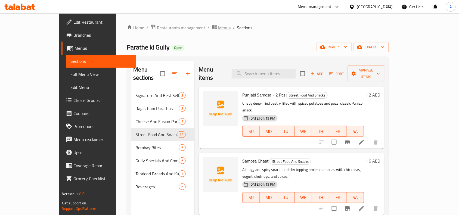
click at [218, 29] on span "Menus" at bounding box center [224, 27] width 13 height 7
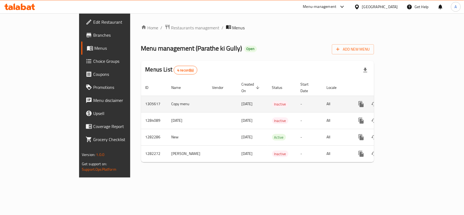
click at [141, 96] on td "1305617" at bounding box center [154, 104] width 26 height 17
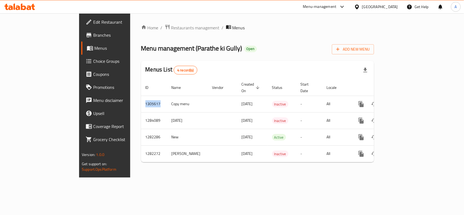
copy td "1305617"
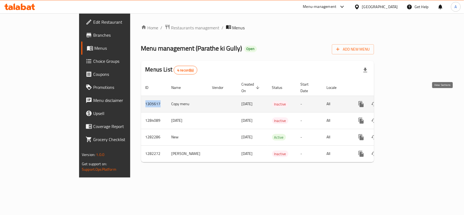
click at [404, 101] on icon "enhanced table" at bounding box center [400, 104] width 7 height 7
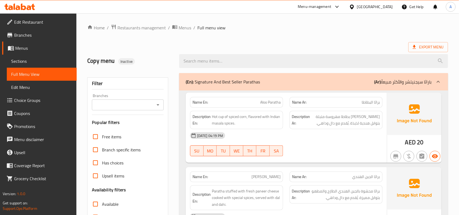
click at [28, 32] on span "Branches" at bounding box center [43, 35] width 58 height 7
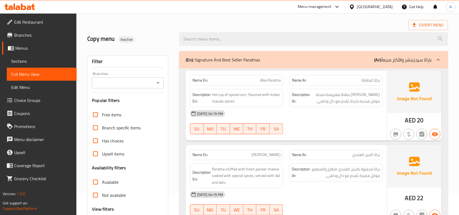
scroll to position [34, 0]
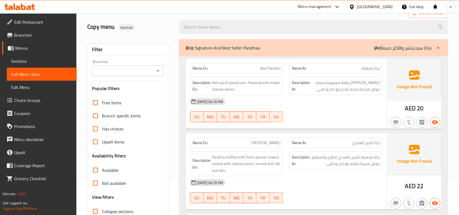
click at [33, 45] on span "Menus" at bounding box center [43, 48] width 57 height 7
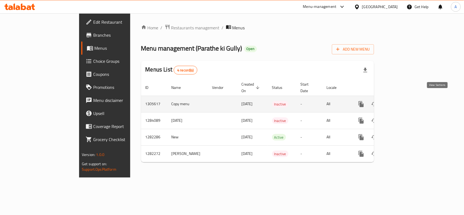
click at [404, 101] on icon "enhanced table" at bounding box center [400, 104] width 7 height 7
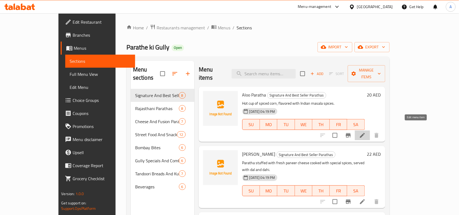
click at [366, 132] on icon at bounding box center [362, 135] width 7 height 7
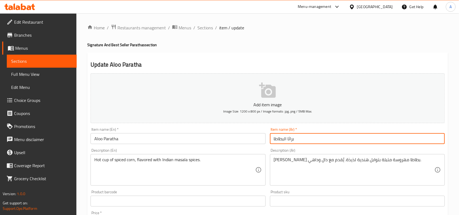
click at [358, 140] on input "براثا البطاطا" at bounding box center [357, 138] width 175 height 11
click at [166, 143] on input "Aloo Paratha" at bounding box center [178, 138] width 175 height 11
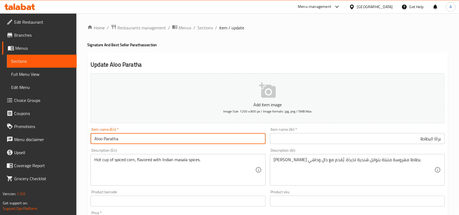
click at [103, 138] on input "Aloo Paratha" at bounding box center [178, 138] width 175 height 11
click at [113, 136] on input "Aloo Potato Paratha" at bounding box center [178, 138] width 175 height 11
type input "Aloo Potato Paratha"
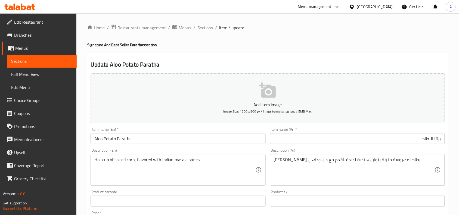
drag, startPoint x: 388, startPoint y: 147, endPoint x: 395, endPoint y: 145, distance: 7.4
click at [388, 147] on div "Description (Ar) براثا محشوة بطاطا مهروسة متبلة بتوابل هندية لذيذة. يُقدم مع دا…" at bounding box center [357, 167] width 179 height 42
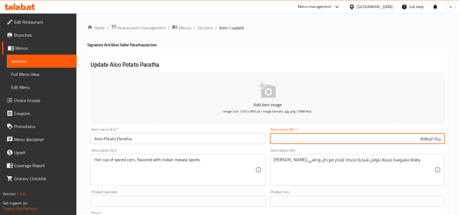
click at [445, 138] on input "براثا البطاطا" at bounding box center [357, 138] width 175 height 11
click at [433, 140] on input "براثا البطاطا" at bounding box center [357, 138] width 175 height 11
click at [441, 139] on input "براثا البطاطا" at bounding box center [357, 138] width 175 height 11
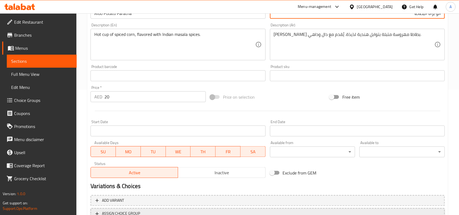
scroll to position [66, 0]
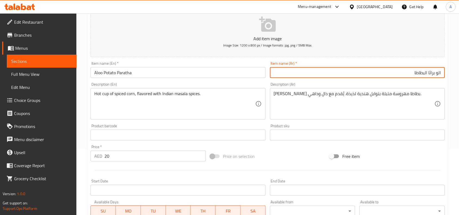
type input "الو براثا البطاطا"
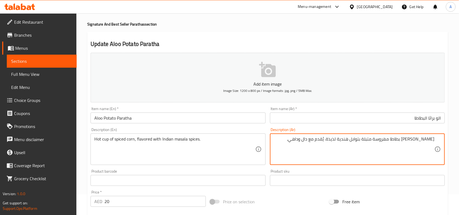
scroll to position [0, 0]
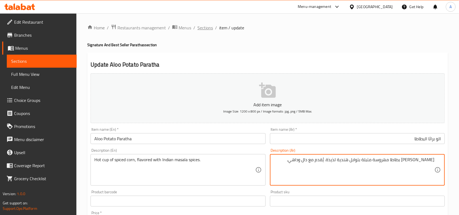
click at [207, 30] on span "Sections" at bounding box center [206, 27] width 16 height 7
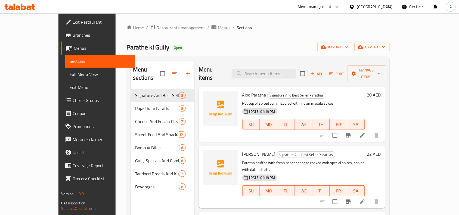
click at [218, 30] on span "Menus" at bounding box center [224, 27] width 13 height 7
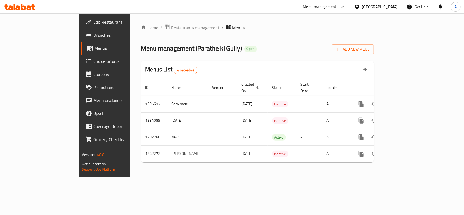
drag, startPoint x: 365, startPoint y: 66, endPoint x: 417, endPoint y: 63, distance: 51.2
click at [368, 66] on div "Menus List 4 record(s)" at bounding box center [257, 70] width 233 height 19
click at [374, 54] on button "Add New Menu" at bounding box center [353, 49] width 42 height 10
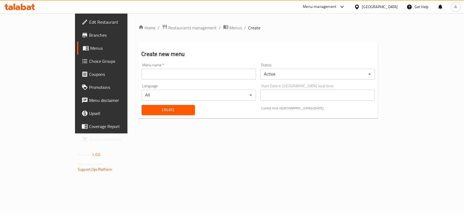
click at [224, 82] on div "Menu name   * Menu name *" at bounding box center [199, 71] width 119 height 21
click at [233, 75] on input "text" at bounding box center [199, 74] width 115 height 11
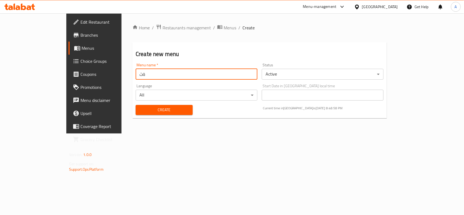
type input "ةثى"
type input "menu"
click at [280, 73] on body "​ Menu-management United Arab Emirates Get Help A Edit Restaurant Branches Menu…" at bounding box center [232, 114] width 464 height 202
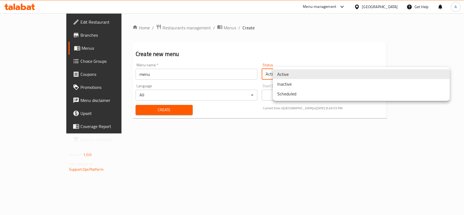
click at [292, 87] on li "Inactive" at bounding box center [361, 84] width 177 height 10
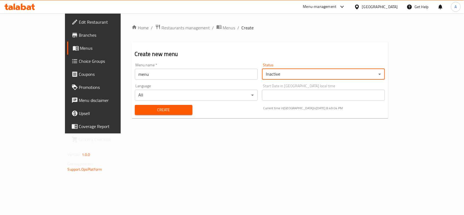
click at [146, 106] on button "Create" at bounding box center [164, 110] width 58 height 10
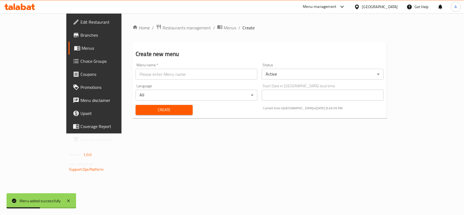
click at [183, 21] on div "Home / Restaurants management / Menus / Create Create new menu Menu name   * Me…" at bounding box center [260, 73] width 276 height 120
click at [224, 28] on span "Menus" at bounding box center [230, 27] width 13 height 7
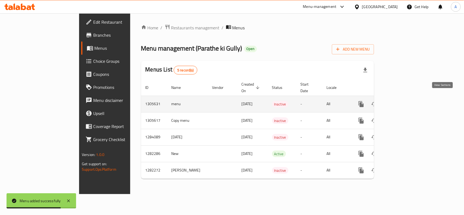
click at [403, 102] on icon "enhanced table" at bounding box center [400, 104] width 5 height 5
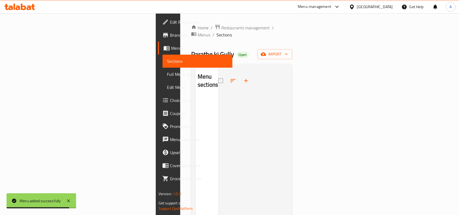
click at [303, 47] on div "Home / Restaurants management / Menus / Sections Parathe ki Gully Open import M…" at bounding box center [241, 155] width 123 height 285
click at [288, 51] on span "import" at bounding box center [275, 54] width 26 height 7
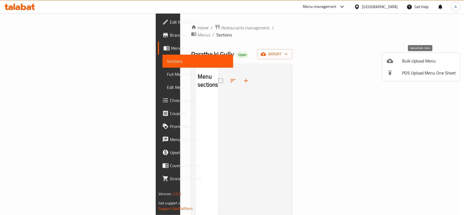
click at [415, 58] on span "Bulk Upload Menu" at bounding box center [429, 61] width 54 height 7
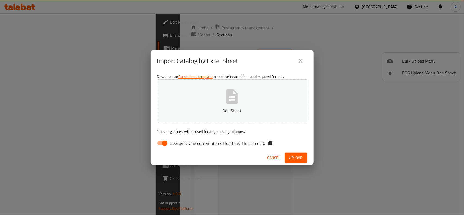
click at [210, 116] on button "Add Sheet" at bounding box center [232, 100] width 150 height 43
click at [158, 144] on input "Overwrite any current items that have the same ID." at bounding box center [164, 143] width 31 height 10
checkbox input "false"
click at [306, 161] on button "Upload" at bounding box center [296, 158] width 22 height 10
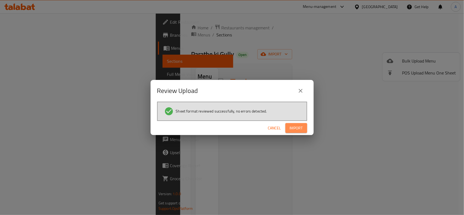
click at [296, 125] on span "Import" at bounding box center [296, 128] width 13 height 7
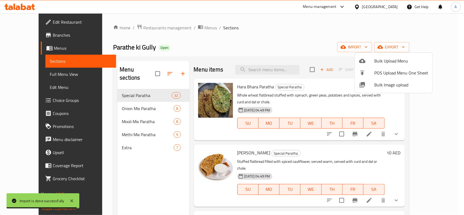
click at [301, 54] on div at bounding box center [232, 107] width 464 height 215
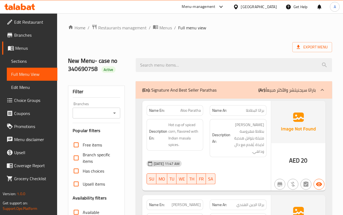
click at [29, 49] on span "Menus" at bounding box center [34, 48] width 38 height 7
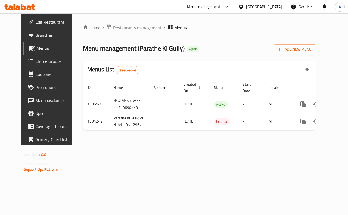
click at [204, 146] on div "Home / Restaurants management / Menus Menu management ( Parathe Ki Gully ) Open…" at bounding box center [199, 79] width 255 height 132
click at [36, 51] on span "Menus" at bounding box center [55, 48] width 39 height 7
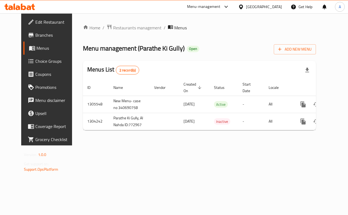
click at [23, 44] on link "Menus" at bounding box center [51, 48] width 56 height 13
click at [263, 35] on div "Home / Restaurants management / Menus Menu management ( Parathe Ki Gully ) Open…" at bounding box center [199, 79] width 233 height 110
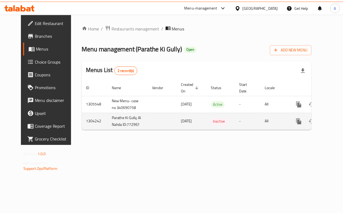
scroll to position [0, 2]
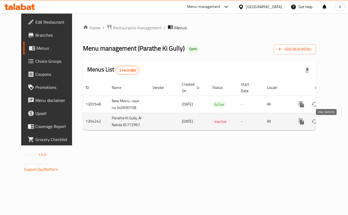
click at [338, 125] on icon "enhanced table" at bounding box center [341, 121] width 7 height 7
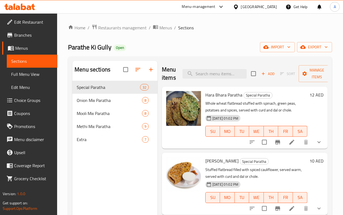
click at [202, 46] on div "Parathe Ki Gully Open import export" at bounding box center [200, 47] width 264 height 10
click at [174, 42] on div "Parathe Ki Gully Open import export" at bounding box center [200, 47] width 264 height 10
click at [323, 49] on span "export" at bounding box center [314, 47] width 26 height 7
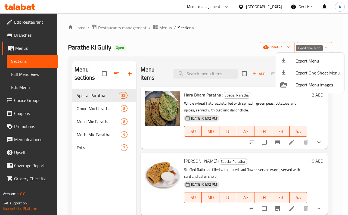
click at [306, 60] on span "Export Menu" at bounding box center [318, 61] width 44 height 7
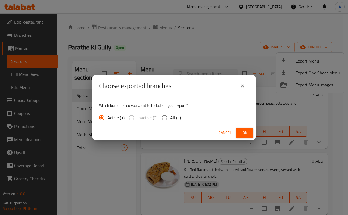
click at [179, 112] on label "All (1)" at bounding box center [170, 117] width 22 height 11
click at [170, 112] on input "All (1)" at bounding box center [164, 117] width 11 height 11
radio input "true"
click at [245, 134] on span "Ok" at bounding box center [245, 133] width 9 height 7
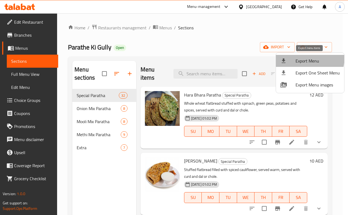
click at [297, 58] on span "Export Menu" at bounding box center [318, 61] width 44 height 7
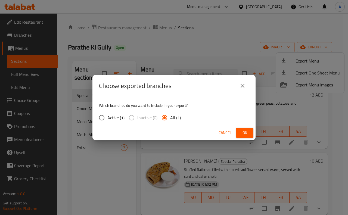
click at [254, 126] on div "Cancel Ok" at bounding box center [174, 133] width 163 height 14
click at [239, 137] on button "Ok" at bounding box center [244, 133] width 17 height 10
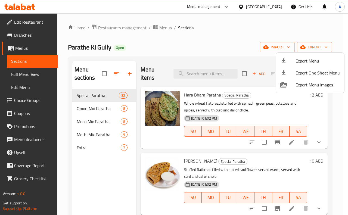
click at [30, 70] on div at bounding box center [174, 107] width 348 height 215
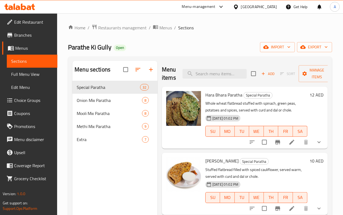
click at [30, 73] on span "Full Menu View" at bounding box center [32, 74] width 42 height 7
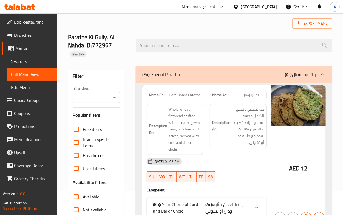
scroll to position [34, 0]
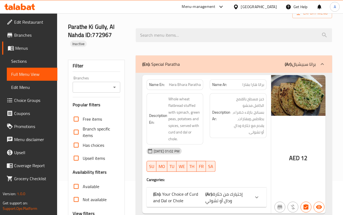
click at [106, 87] on input "Branches" at bounding box center [91, 88] width 35 height 8
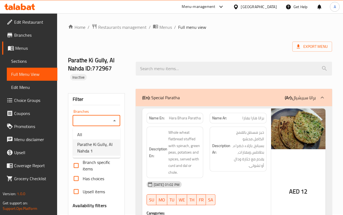
scroll to position [0, 0]
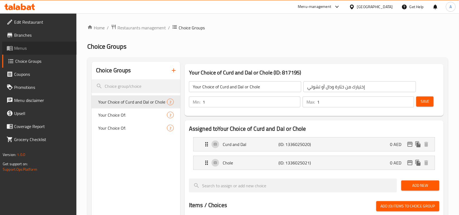
click at [50, 51] on span "Menus" at bounding box center [43, 48] width 58 height 7
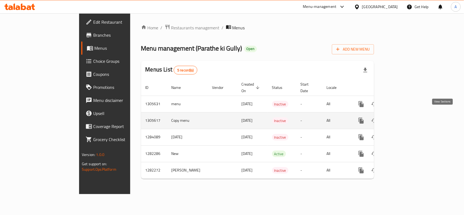
click at [407, 119] on link "enhanced table" at bounding box center [400, 120] width 13 height 13
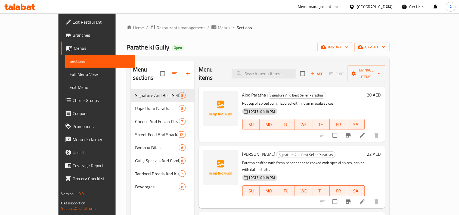
click at [70, 77] on span "Full Menu View" at bounding box center [100, 74] width 61 height 7
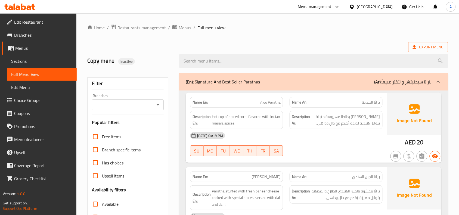
click at [130, 114] on div "Filter Branches Branches Popular filters Free items Branch specific items Has c…" at bounding box center [127, 178] width 81 height 201
click at [144, 105] on input "Branches" at bounding box center [124, 105] width 60 height 8
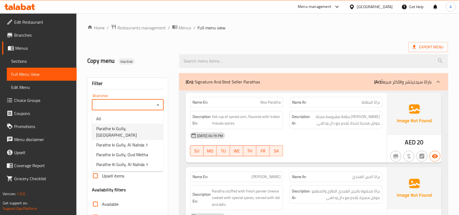
click at [144, 125] on span "Parathe ki Gully, [GEOGRAPHIC_DATA]" at bounding box center [127, 131] width 63 height 13
type input "Parathe ki Gully, [GEOGRAPHIC_DATA]"
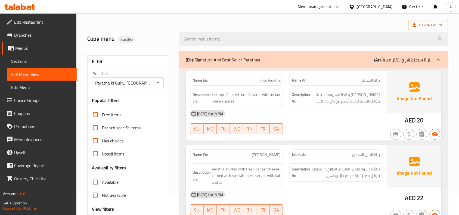
scroll to position [102, 0]
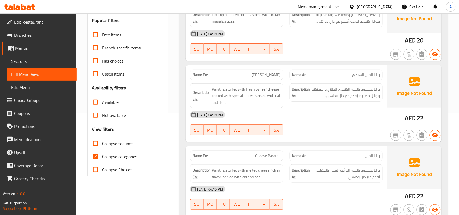
click at [264, 78] on span "[PERSON_NAME]" at bounding box center [266, 75] width 29 height 6
click at [368, 131] on div "[DATE] 04:19 PM SU MO TU WE TH FR SA" at bounding box center [286, 123] width 199 height 30
click at [260, 76] on span "[PERSON_NAME]" at bounding box center [266, 75] width 29 height 6
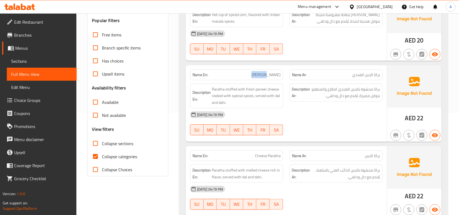
click at [260, 76] on span "[PERSON_NAME]" at bounding box center [266, 75] width 29 height 6
copy span "[PERSON_NAME]"
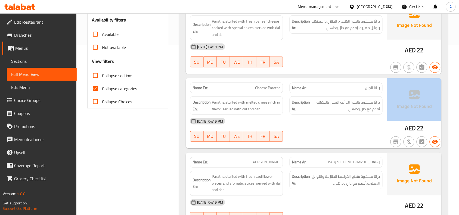
drag, startPoint x: 433, startPoint y: 127, endPoint x: 404, endPoint y: 128, distance: 28.6
click at [404, 128] on div "AED 22" at bounding box center [414, 113] width 54 height 70
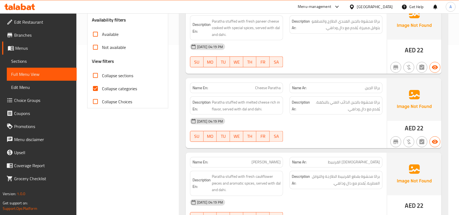
click at [411, 127] on span "AED" at bounding box center [410, 128] width 11 height 11
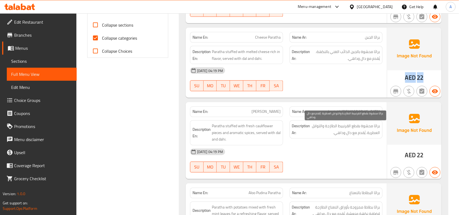
scroll to position [272, 0]
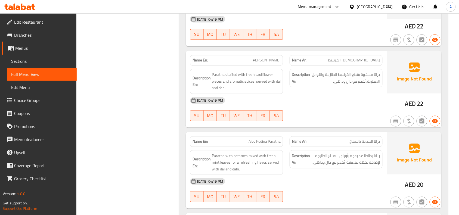
click at [275, 61] on span "[PERSON_NAME]" at bounding box center [266, 61] width 29 height 6
copy span "[PERSON_NAME]"
click at [264, 140] on span "Aloo Pudina Paratha" at bounding box center [265, 142] width 32 height 6
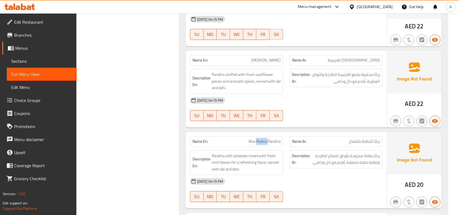
click at [264, 140] on span "Aloo Pudina Paratha" at bounding box center [265, 142] width 32 height 6
click at [267, 141] on span "Aloo Pudina Paratha" at bounding box center [265, 142] width 32 height 6
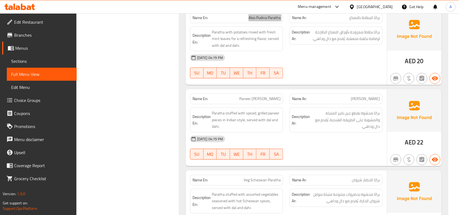
scroll to position [408, 0]
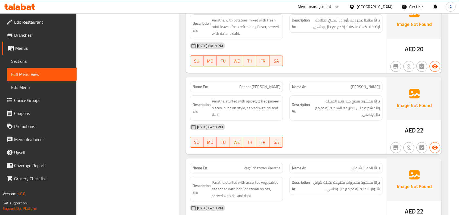
click at [369, 89] on span "[PERSON_NAME]" at bounding box center [365, 87] width 29 height 6
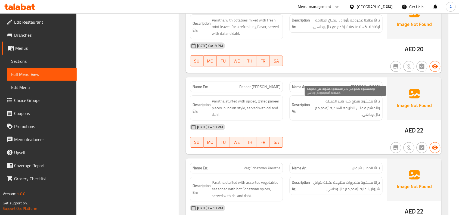
click at [320, 101] on span "براثا محشوة بقطع جبن بانير المتبلة والمشوية على الطريقة الهندية. يُقدم مع دال و…" at bounding box center [346, 108] width 69 height 20
click at [326, 113] on span "براثا محشوة بقطع جبن بانير المتبلة والمشوية على الطريقة الهندية. يُقدم مع دال و…" at bounding box center [346, 108] width 69 height 20
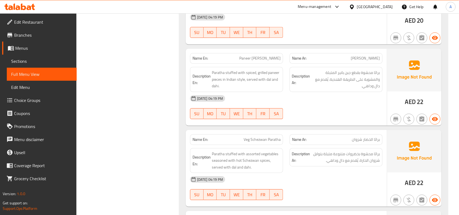
scroll to position [476, 0]
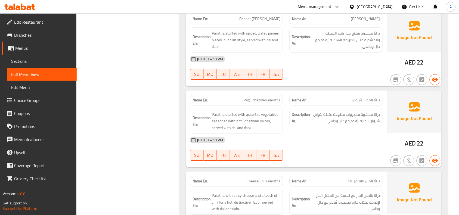
click at [246, 102] on span "Veg Schezwan Paratha" at bounding box center [262, 100] width 37 height 6
click at [244, 97] on div "Name En: [PERSON_NAME]" at bounding box center [236, 100] width 93 height 11
copy span "Veg Schezwan Paratha"
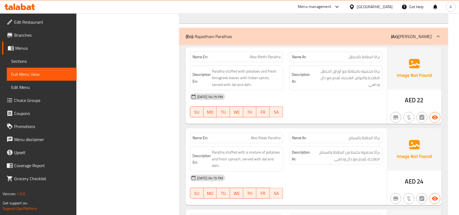
scroll to position [714, 0]
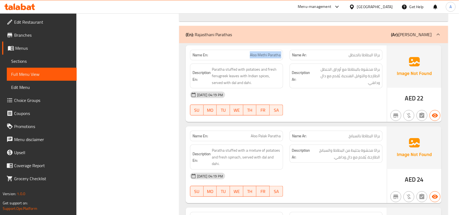
copy span "Aloo Methi Paratha"
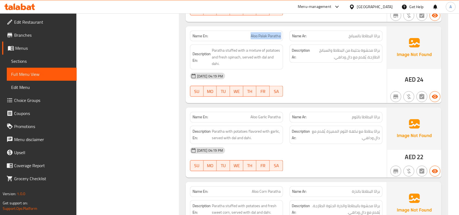
scroll to position [816, 0]
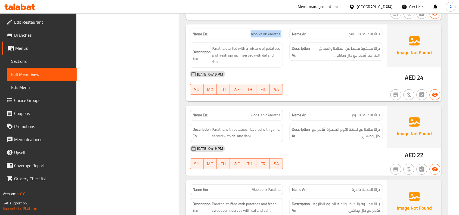
copy span "Aloo Palak Paratha"
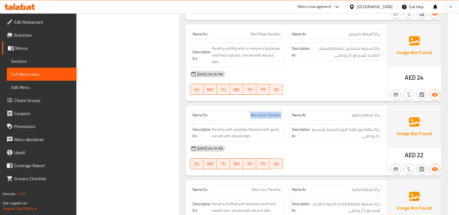
copy span "Aloo Garlic Paratha"
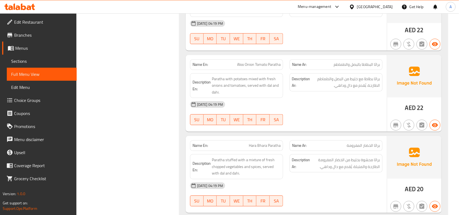
scroll to position [1020, 0]
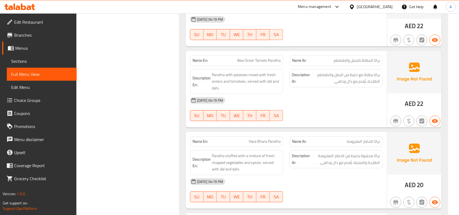
copy span "Tomato"
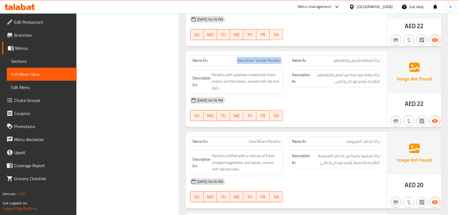
copy span "Aloo Onion Tomato Paratha"
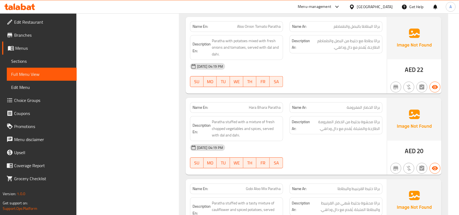
copy span "Hara Bhara Paratha"
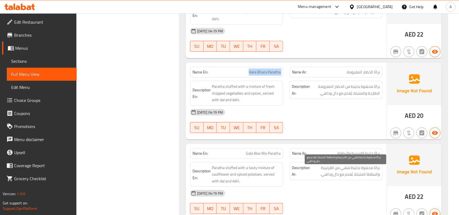
scroll to position [1122, 0]
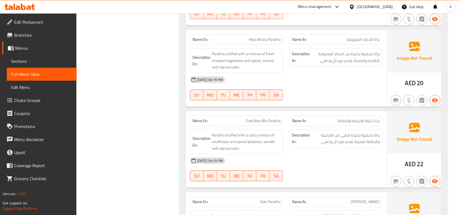
copy span "Gobi Aloo Mix Paratha"
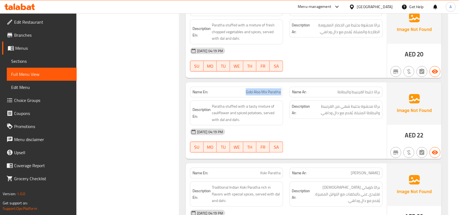
scroll to position [1190, 0]
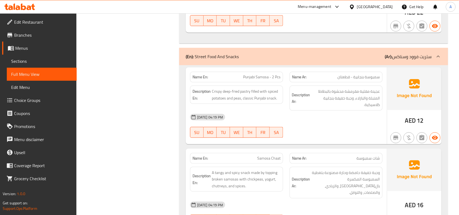
scroll to position [1870, 0]
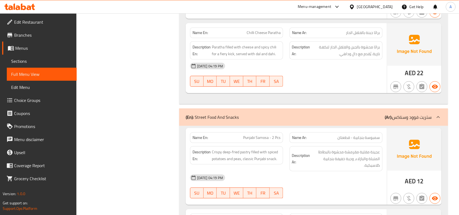
drag, startPoint x: 245, startPoint y: 125, endPoint x: 217, endPoint y: 99, distance: 38.1
